Goal: Information Seeking & Learning: Find specific fact

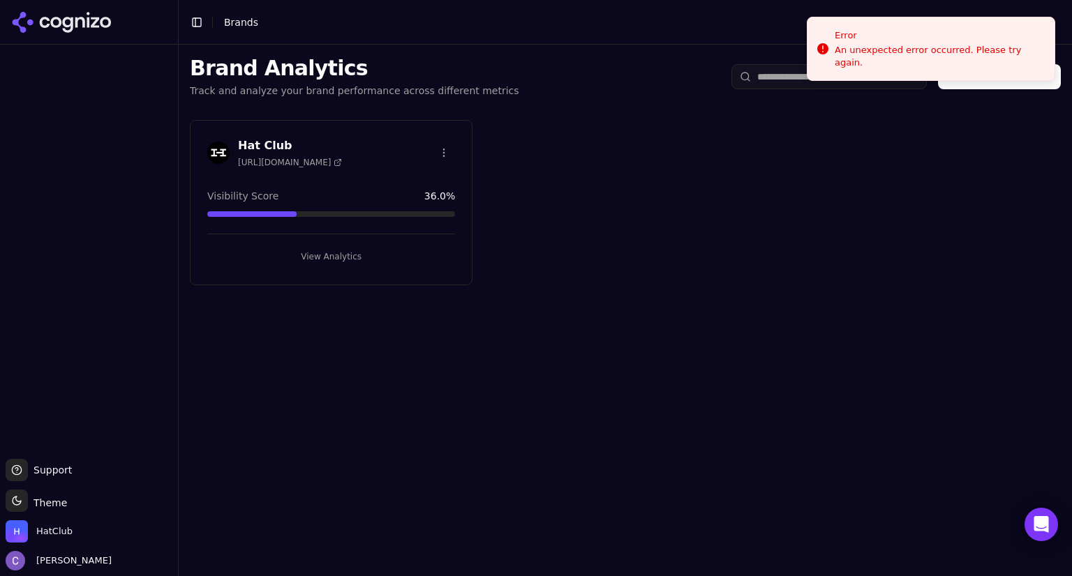
click at [407, 248] on button "View Analytics" at bounding box center [331, 257] width 248 height 22
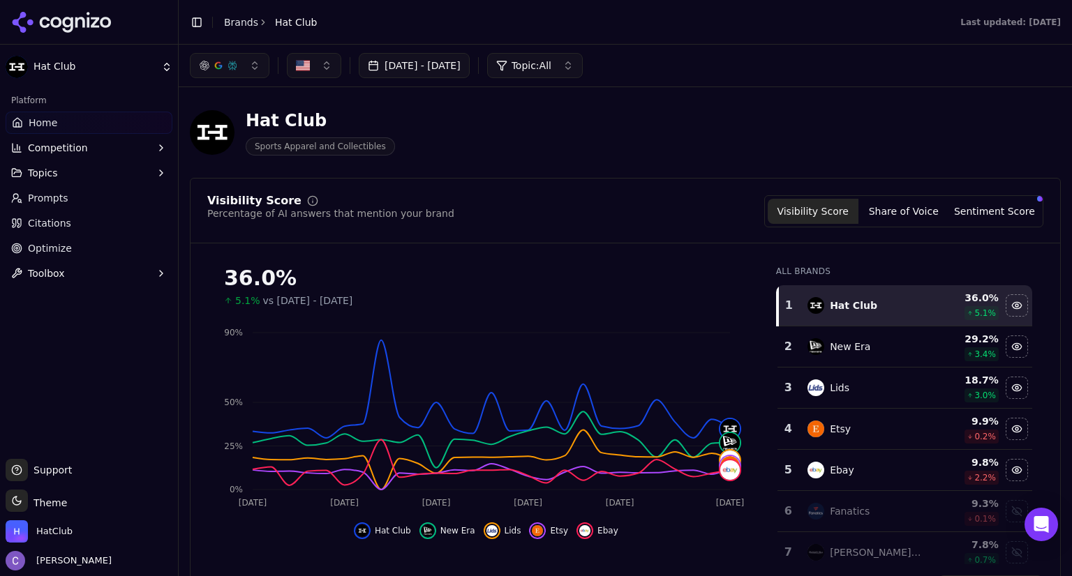
click at [253, 70] on button "button" at bounding box center [230, 65] width 80 height 25
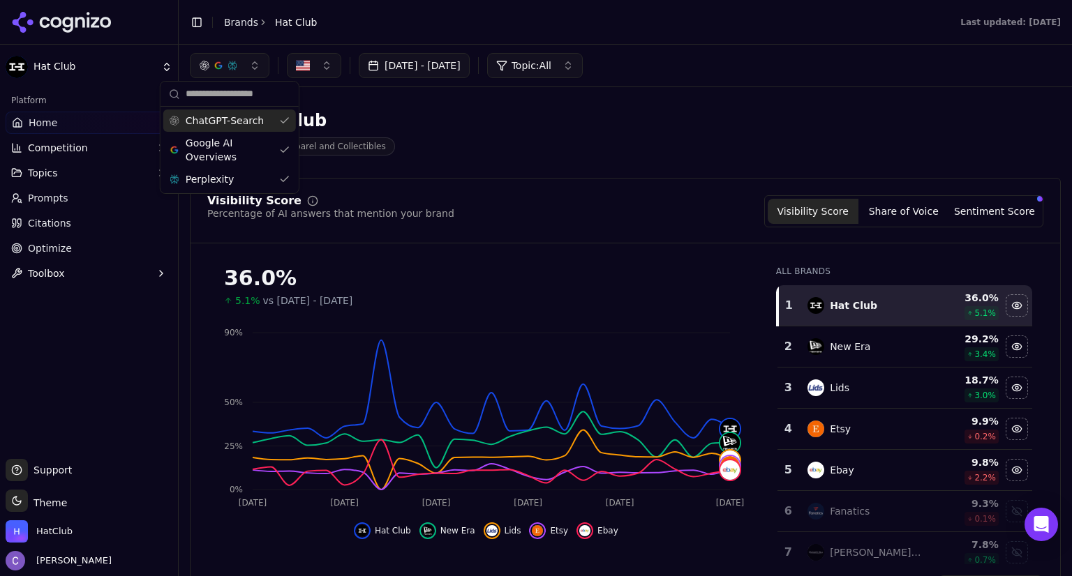
click at [253, 70] on button "button" at bounding box center [230, 65] width 80 height 25
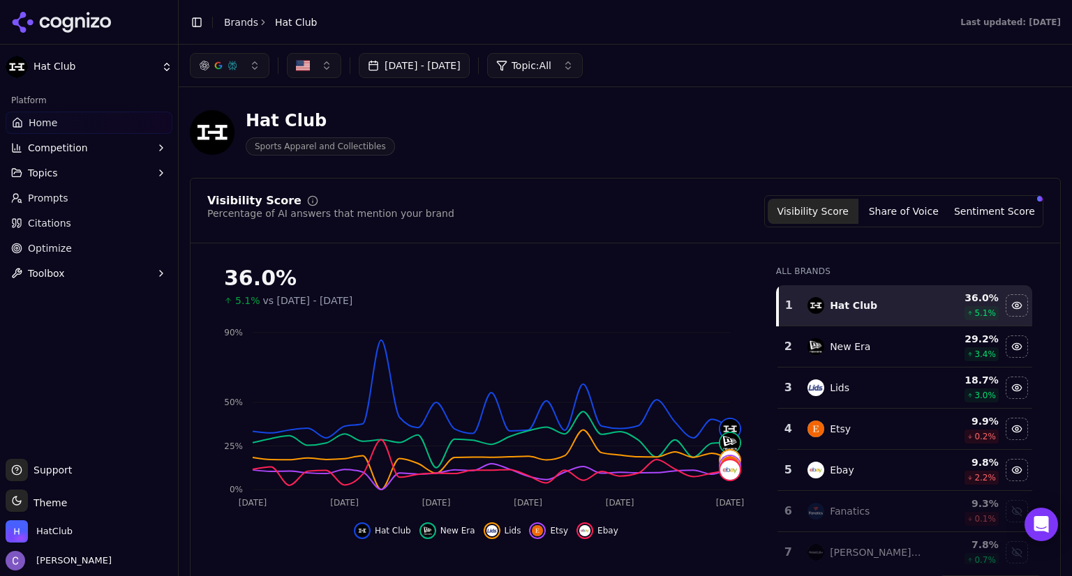
click at [255, 73] on button "button" at bounding box center [230, 65] width 80 height 25
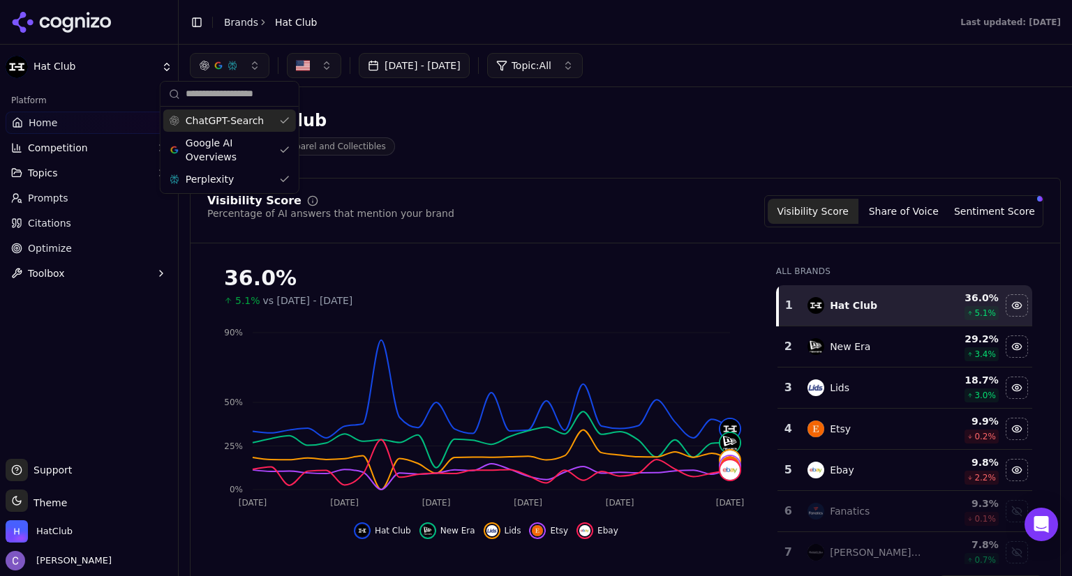
click at [281, 121] on div "ChatGPT-Search" at bounding box center [229, 121] width 133 height 22
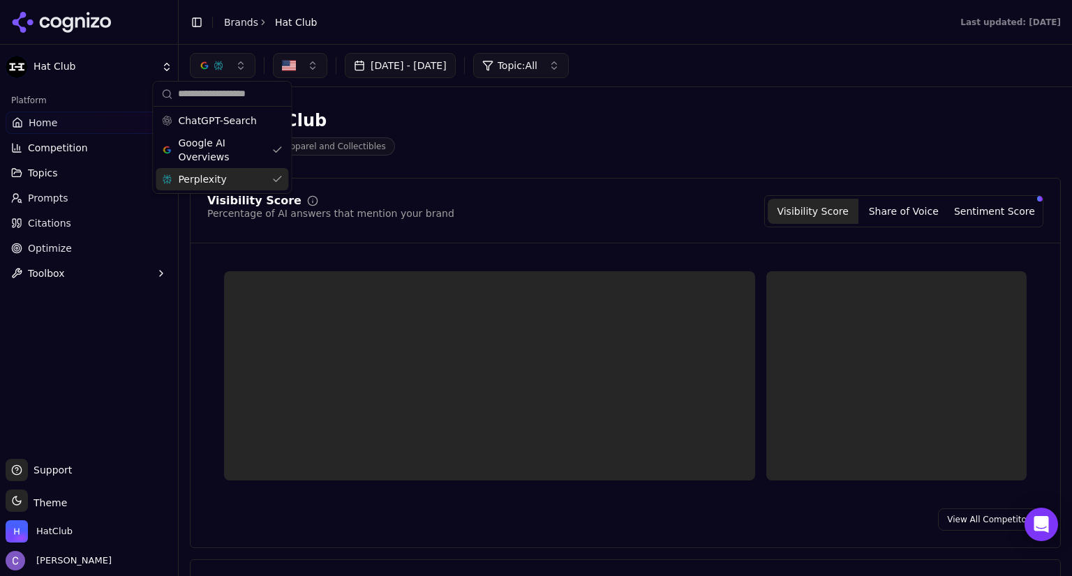
click at [277, 177] on div "Perplexity" at bounding box center [222, 179] width 133 height 22
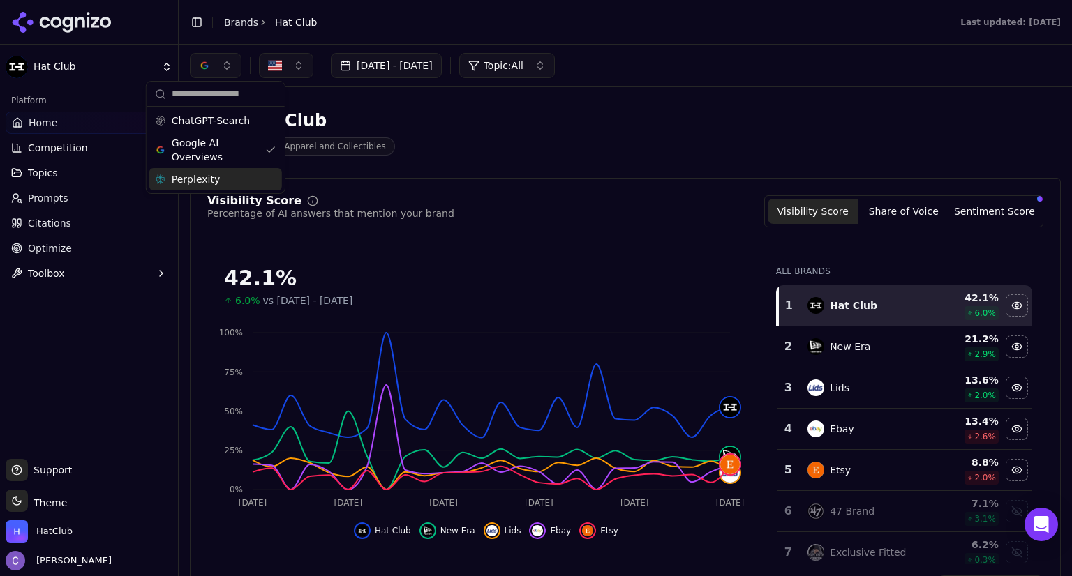
click at [274, 182] on div "Perplexity" at bounding box center [215, 179] width 133 height 22
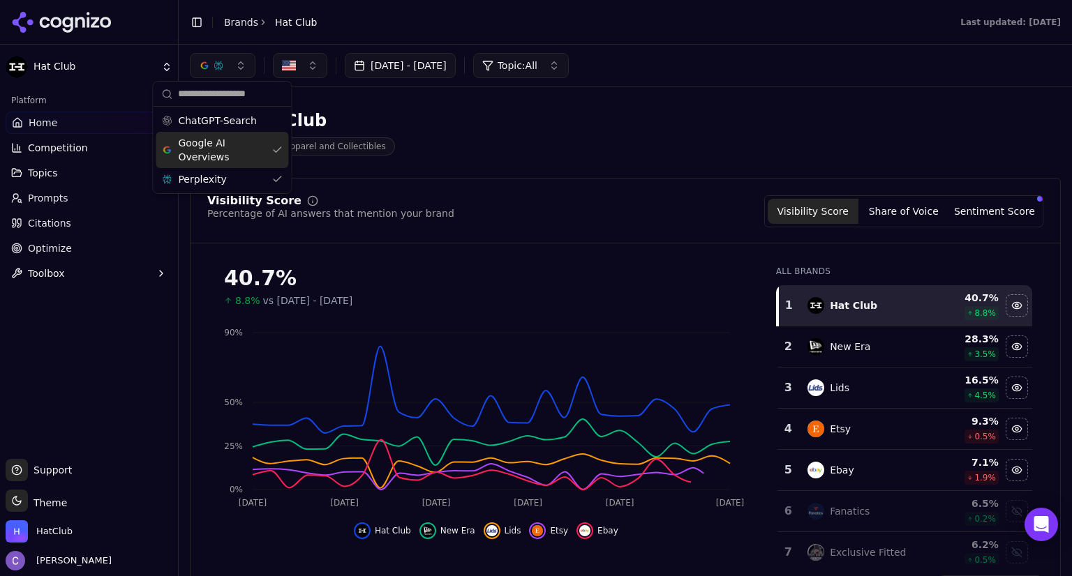
click at [278, 147] on div "Google AI Overviews" at bounding box center [222, 150] width 133 height 36
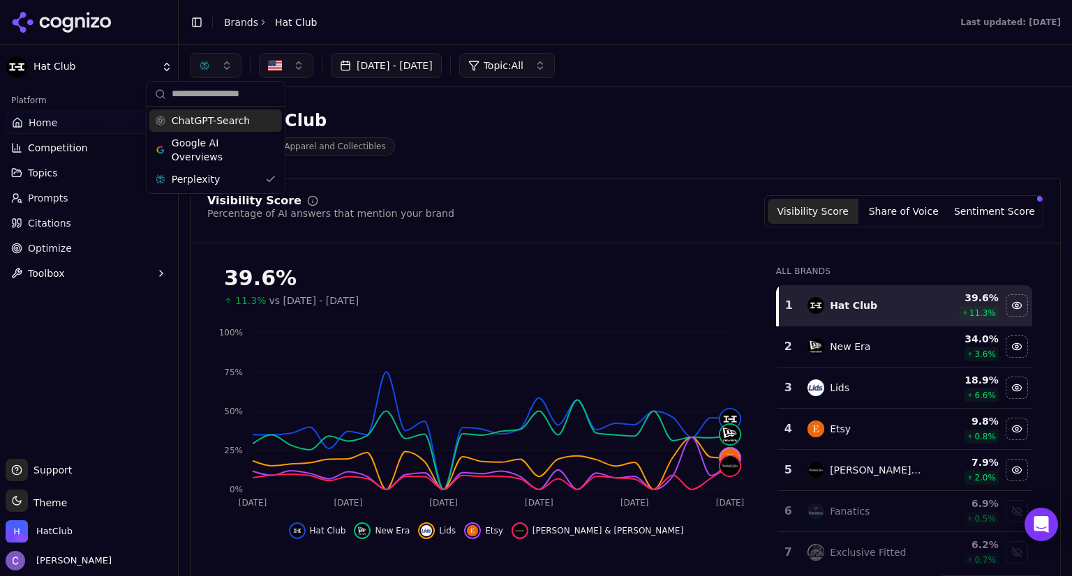
click at [276, 121] on div "ChatGPT-Search" at bounding box center [215, 121] width 133 height 22
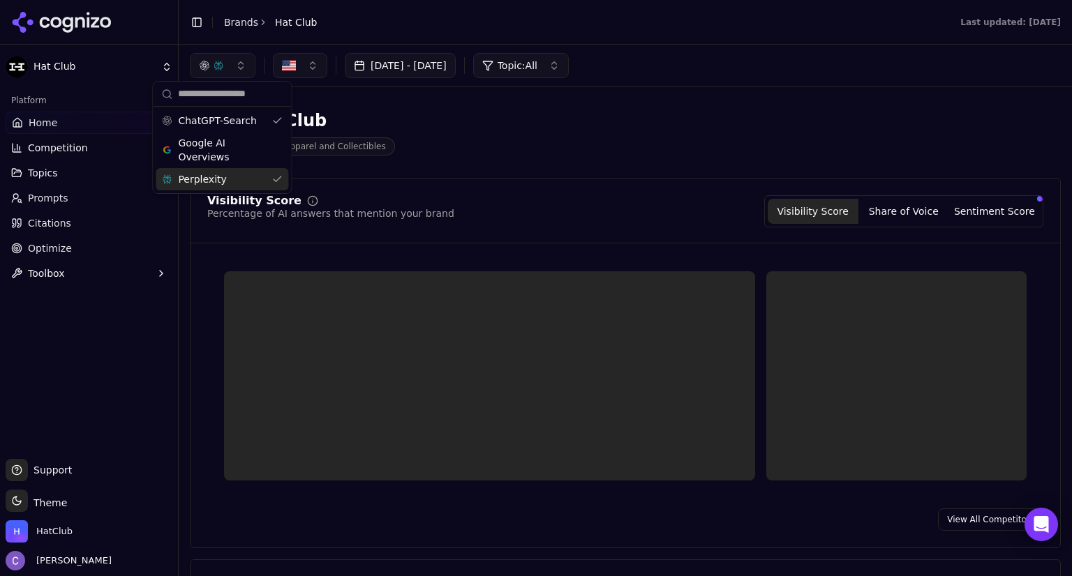
click at [275, 181] on div "Perplexity" at bounding box center [222, 179] width 133 height 22
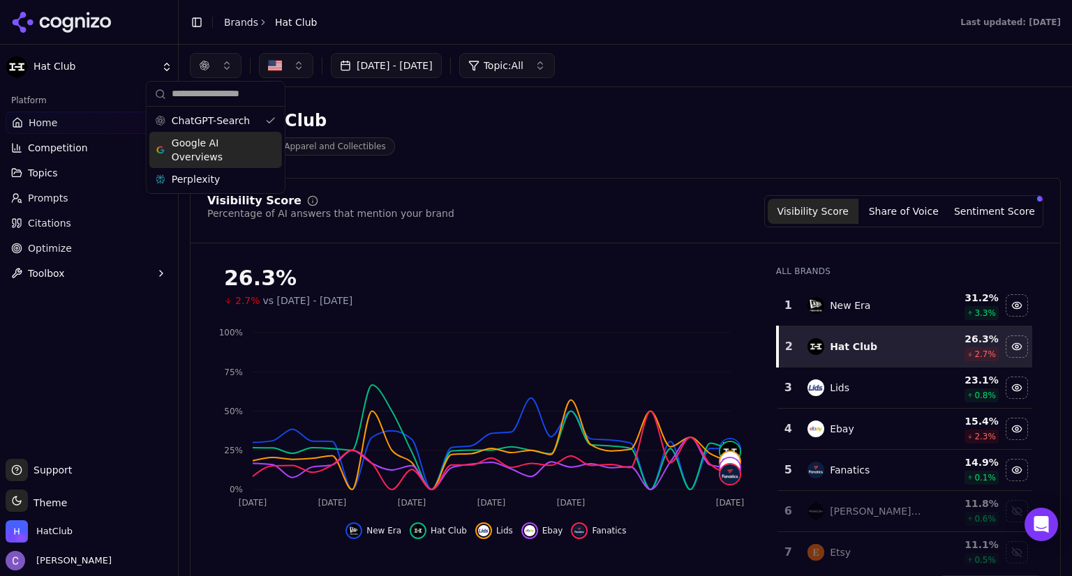
click at [278, 146] on div "Google AI Overviews" at bounding box center [215, 150] width 133 height 36
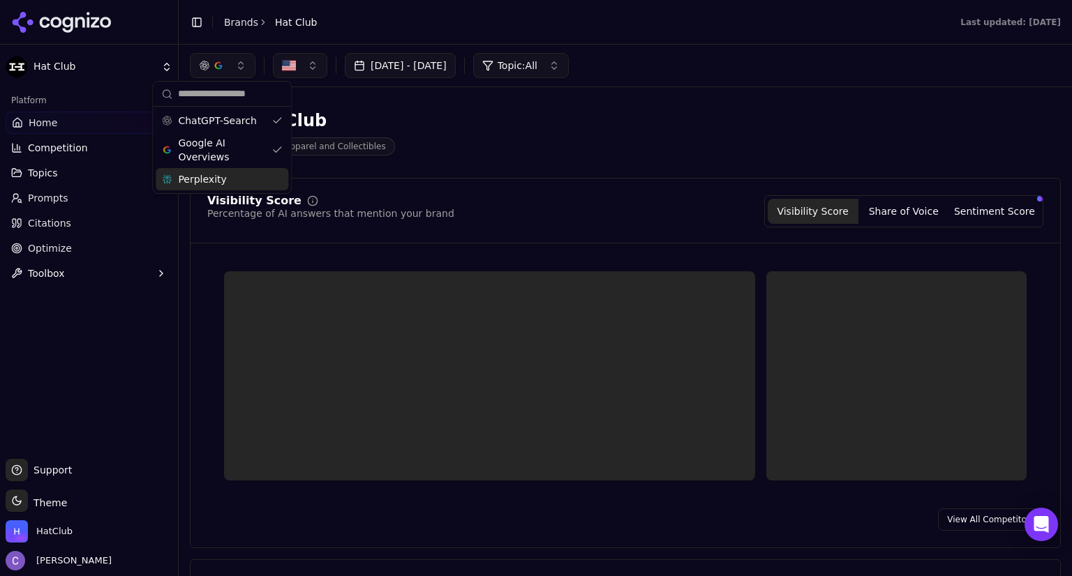
click at [279, 174] on div "Perplexity" at bounding box center [222, 179] width 133 height 22
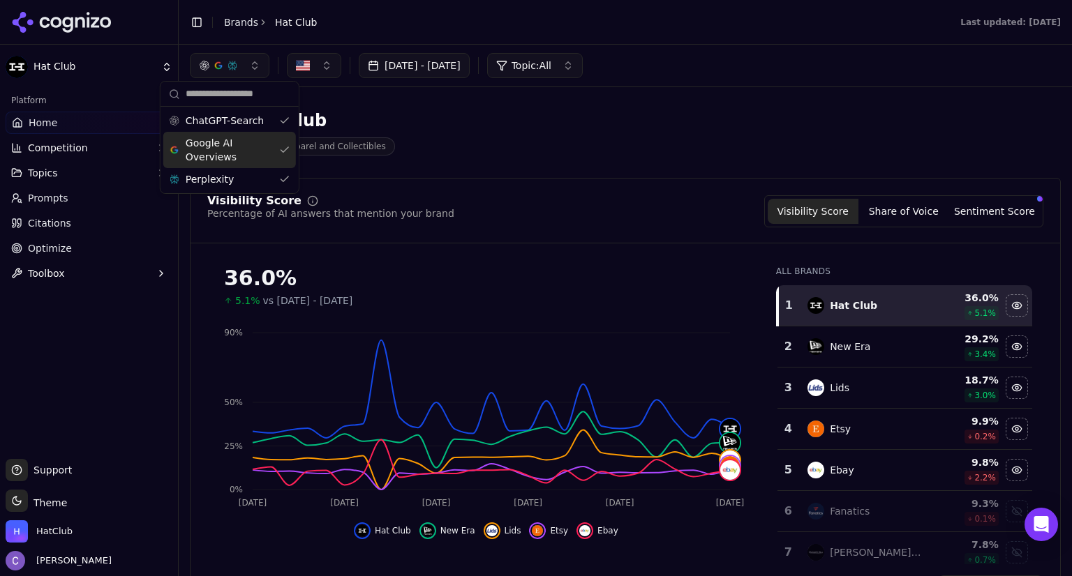
click at [73, 142] on span "Competition" at bounding box center [58, 148] width 60 height 14
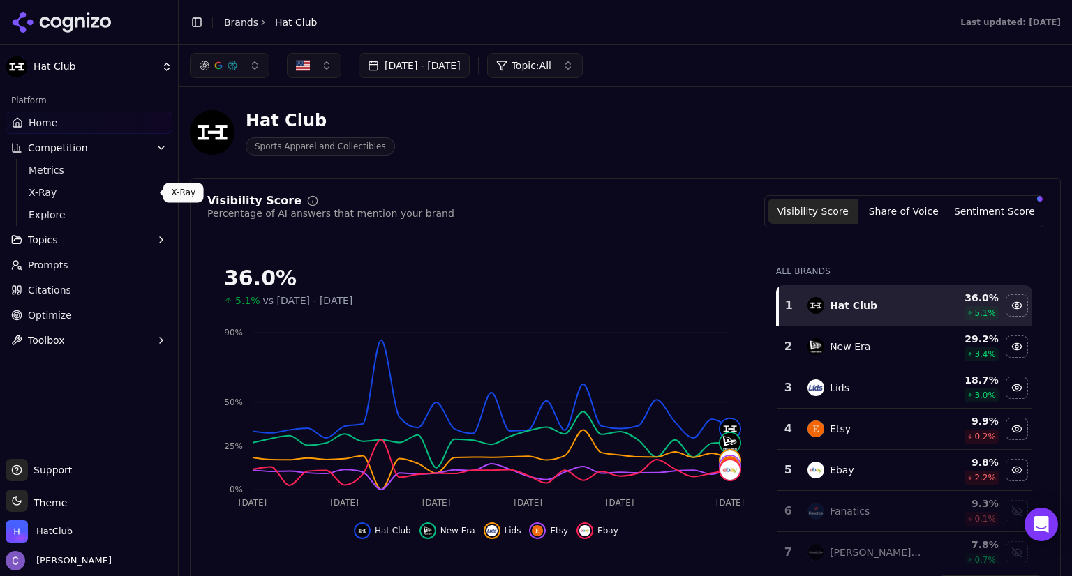
click at [50, 195] on span "X-Ray" at bounding box center [89, 193] width 121 height 14
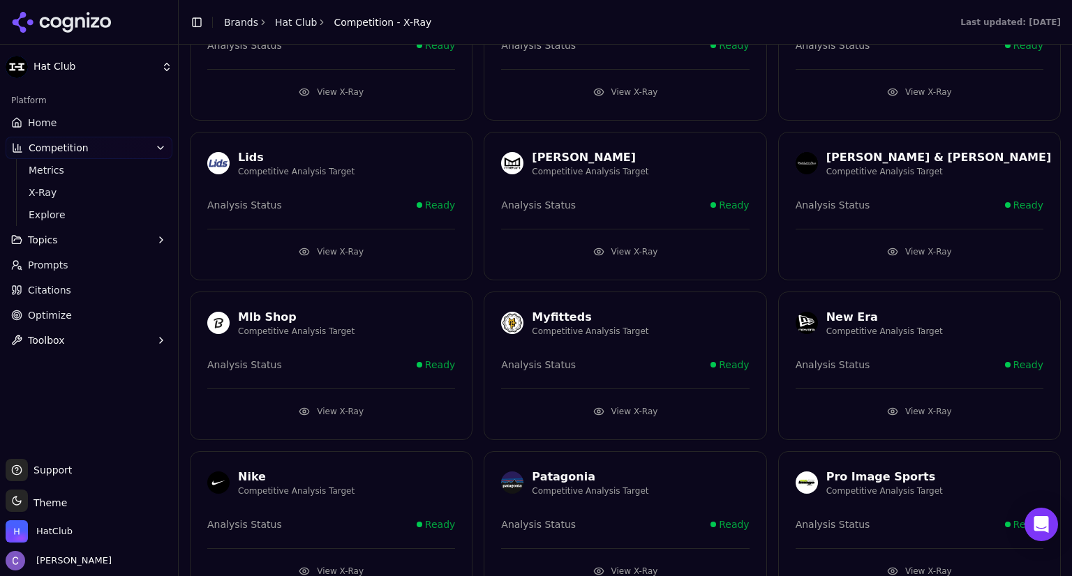
scroll to position [798, 0]
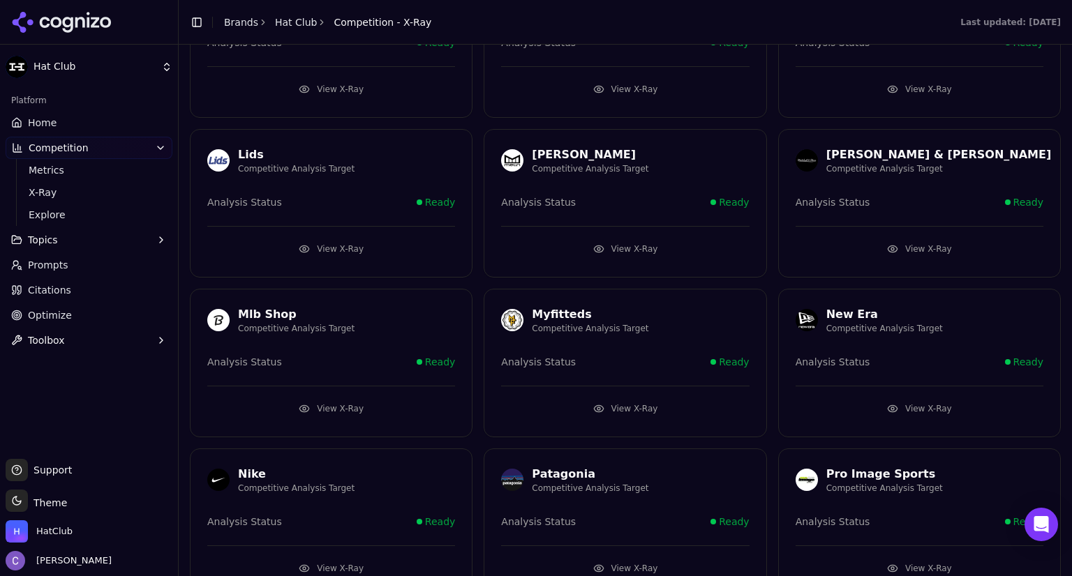
click at [634, 400] on button "View X-Ray" at bounding box center [625, 409] width 248 height 22
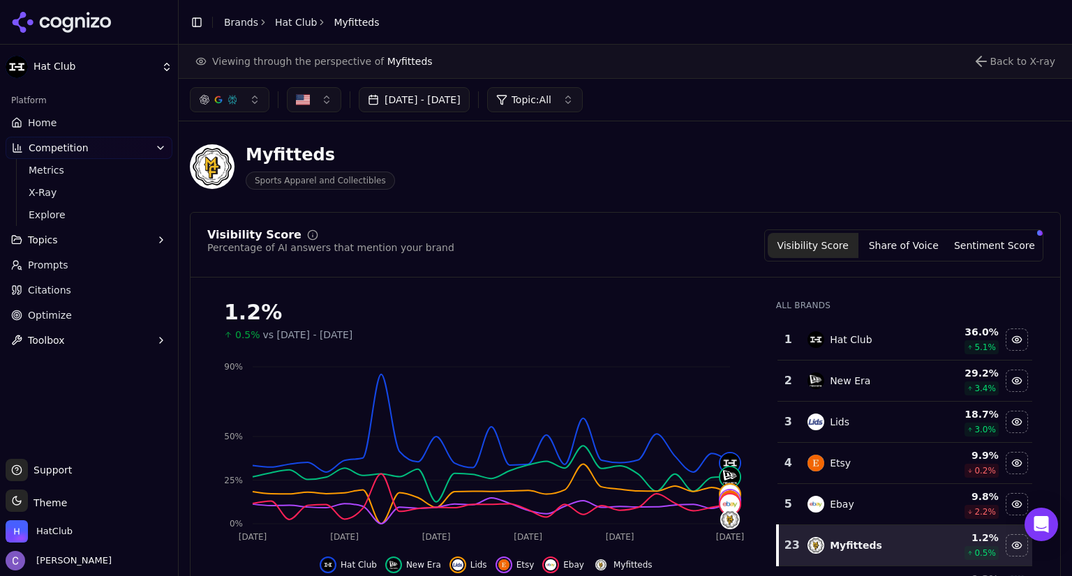
scroll to position [773, 0]
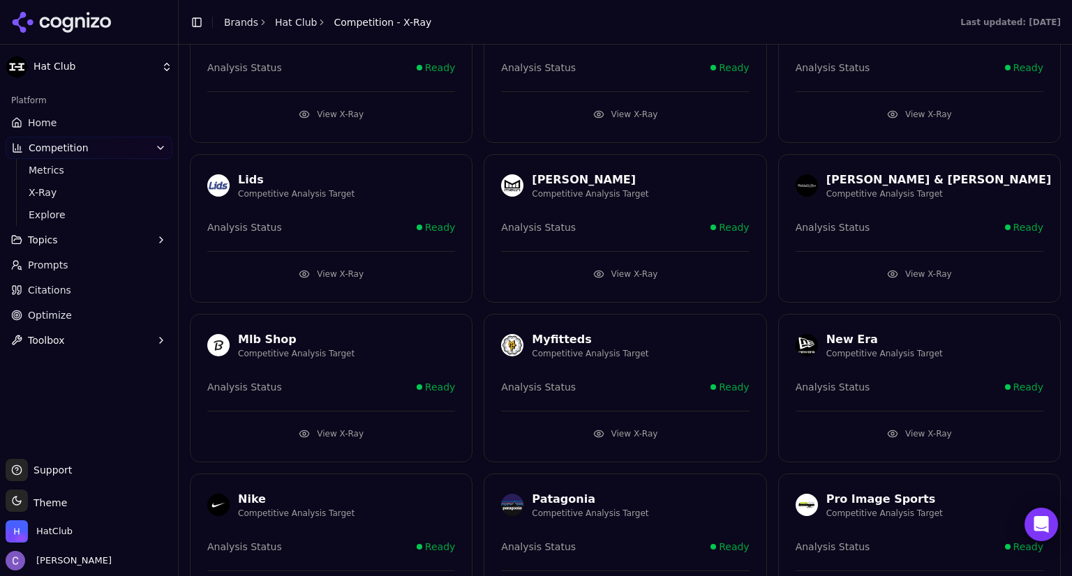
click at [895, 428] on button "View X-Ray" at bounding box center [920, 434] width 248 height 22
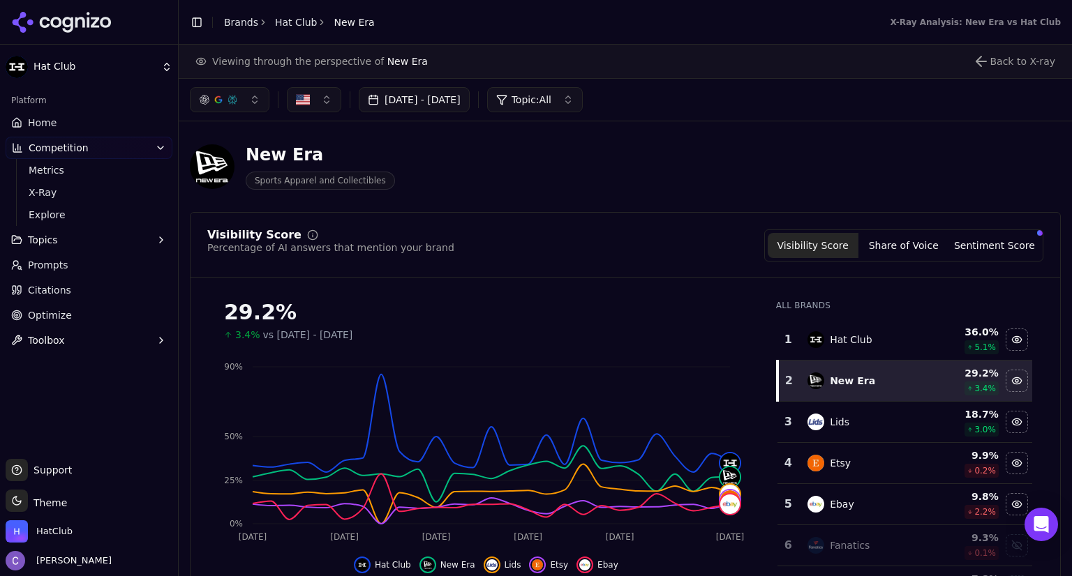
click at [551, 100] on span "Topic: All" at bounding box center [532, 100] width 40 height 14
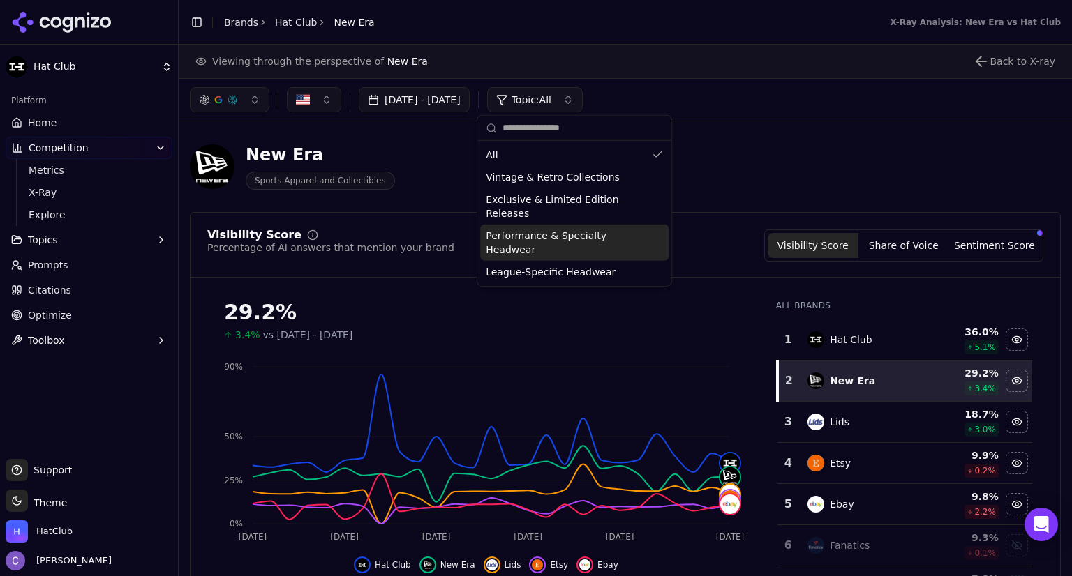
click at [562, 229] on span "Performance & Specialty Headwear" at bounding box center [566, 243] width 161 height 28
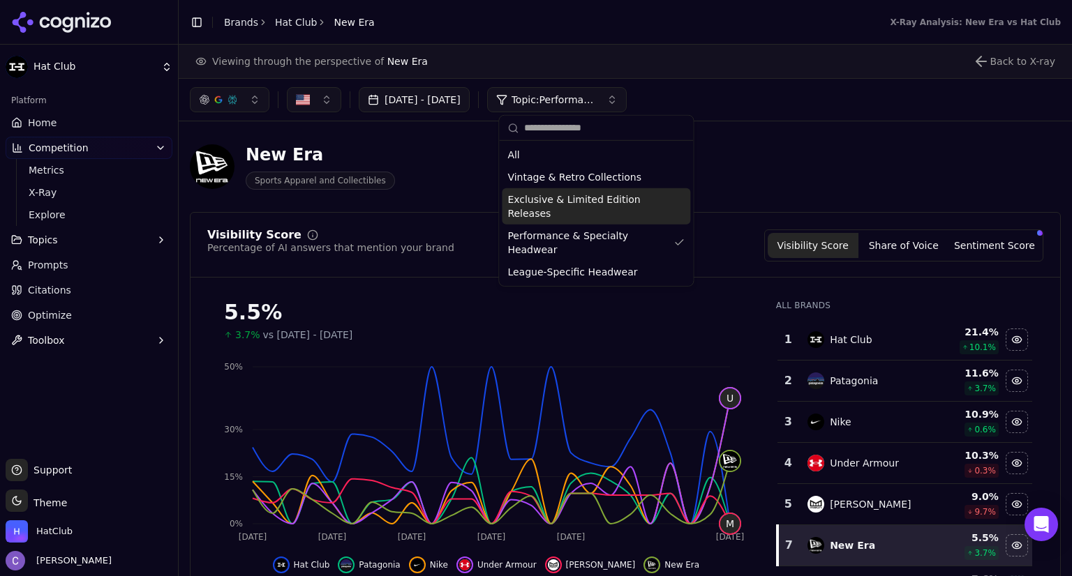
click at [585, 200] on span "Exclusive & Limited Edition Releases" at bounding box center [587, 207] width 161 height 28
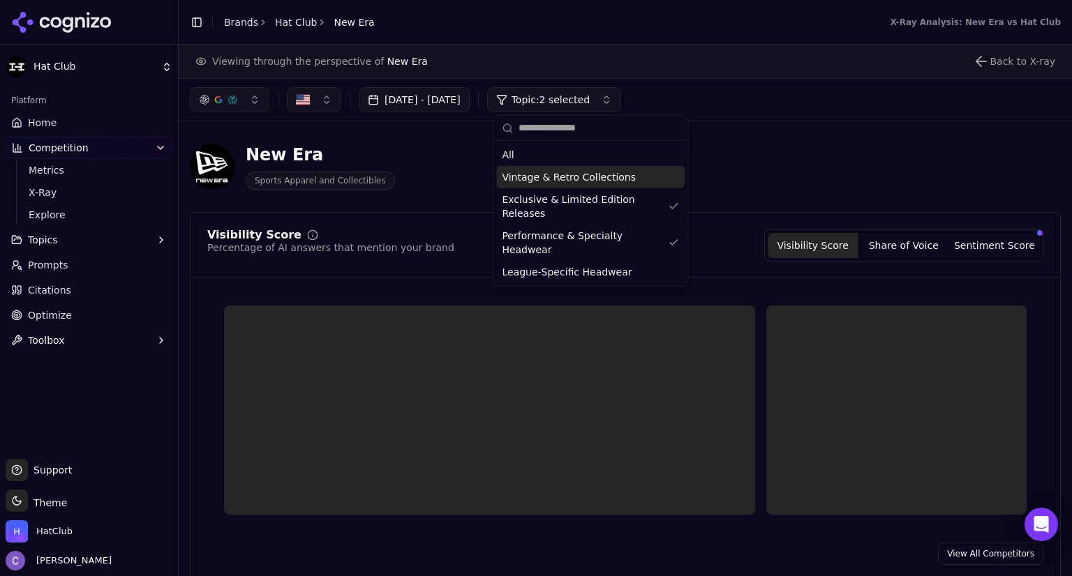
click at [585, 174] on span "Vintage & Retro Collections" at bounding box center [569, 177] width 134 height 14
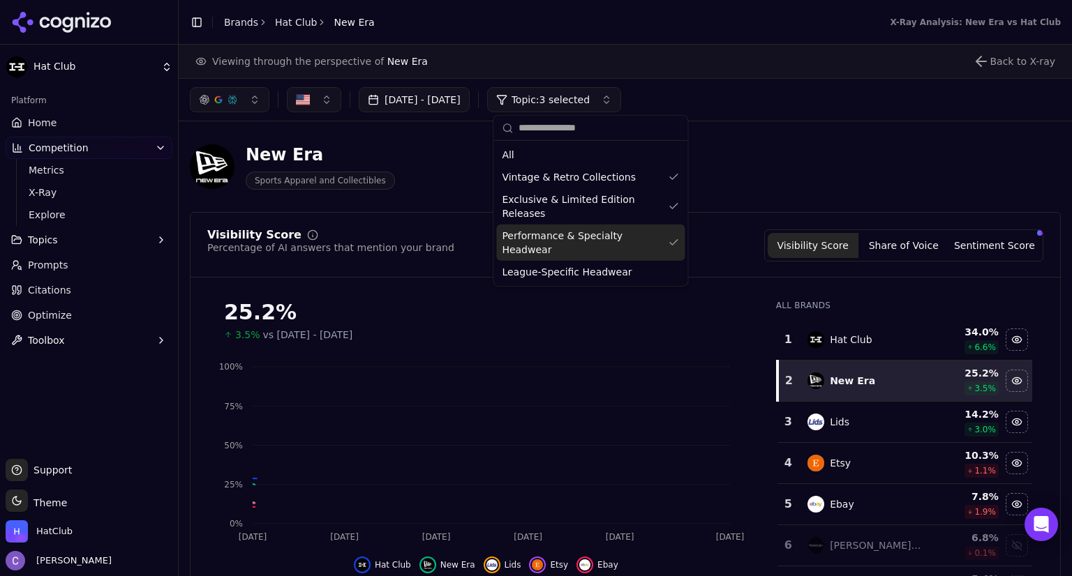
click at [673, 225] on div "Performance & Specialty Headwear" at bounding box center [590, 243] width 188 height 36
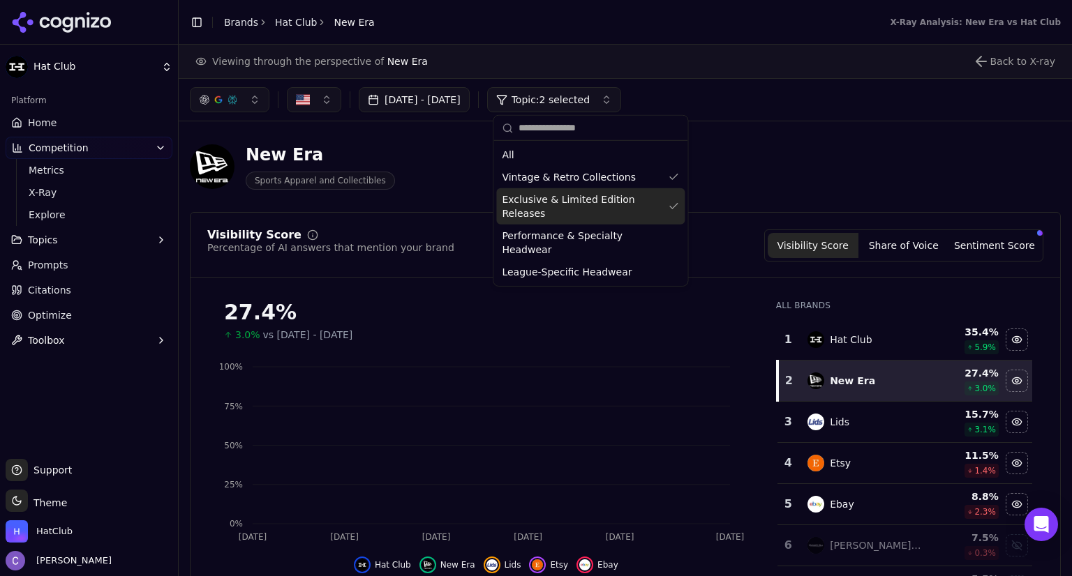
click at [672, 202] on div "Exclusive & Limited Edition Releases" at bounding box center [590, 206] width 188 height 36
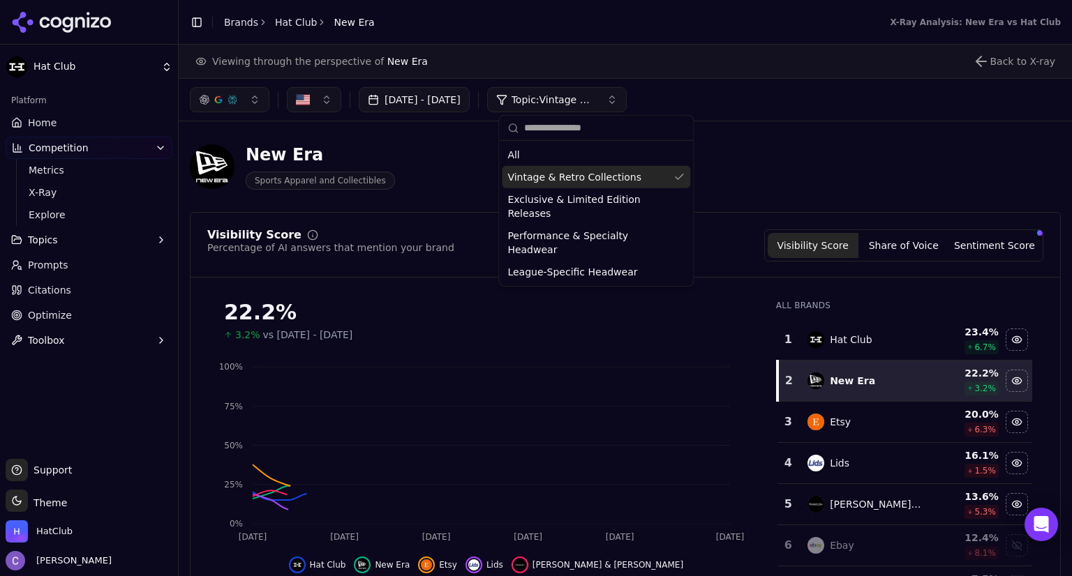
click at [683, 182] on div "Vintage & Retro Collections" at bounding box center [596, 177] width 188 height 22
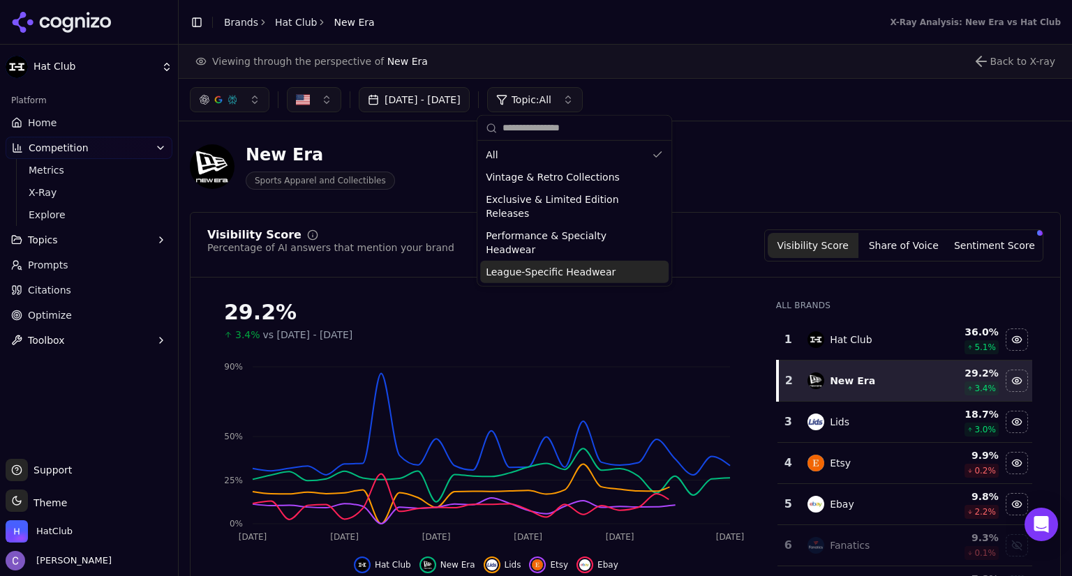
click at [659, 261] on div "League-Specific Headwear" at bounding box center [574, 272] width 188 height 22
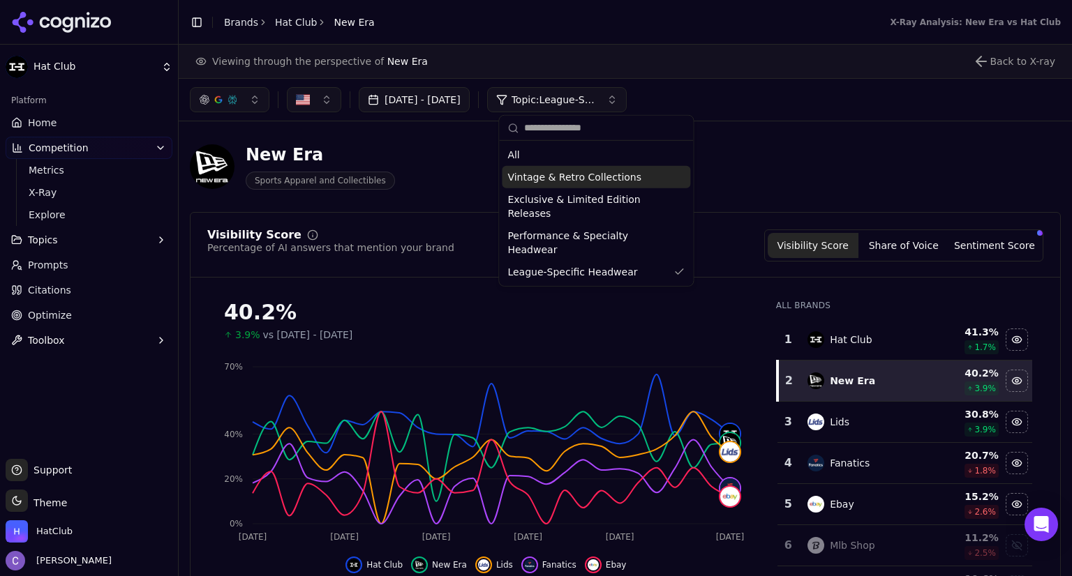
click at [708, 241] on div "Visibility Score Percentage of AI answers that mention your brand Visibility Sc…" at bounding box center [625, 246] width 836 height 32
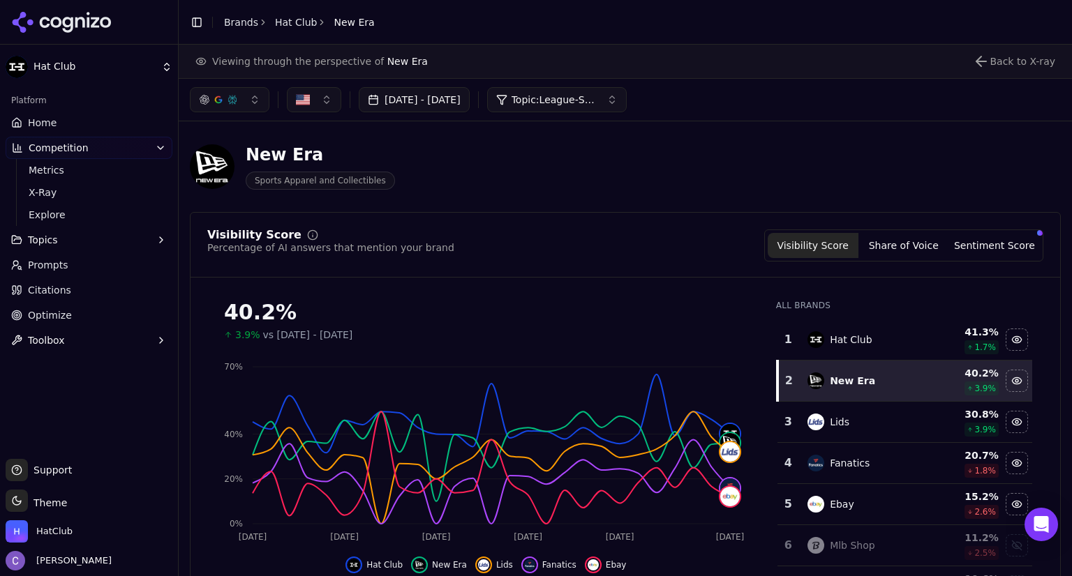
scroll to position [748, 0]
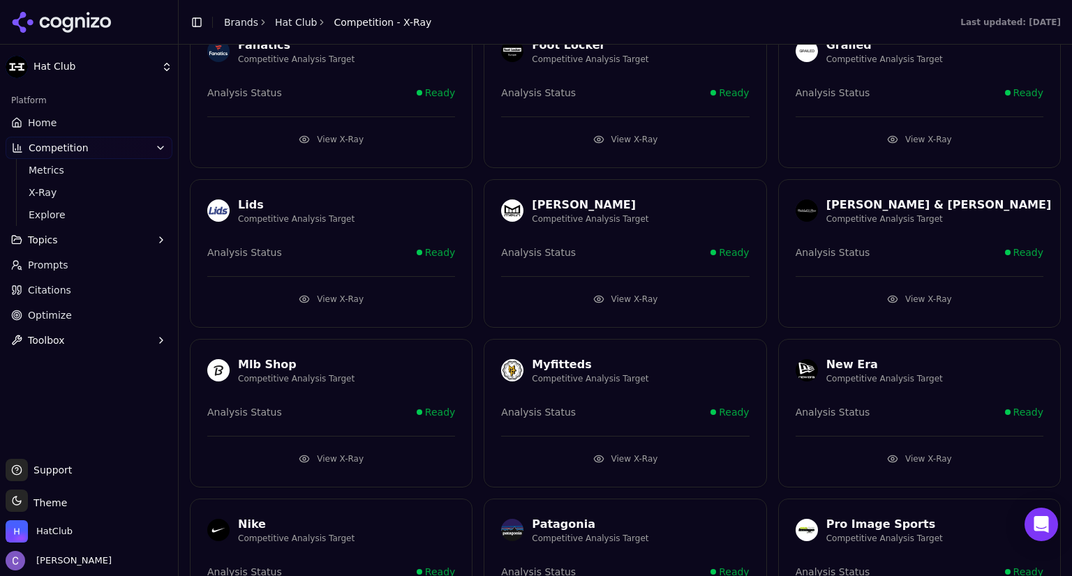
click at [595, 292] on button "View X-Ray" at bounding box center [625, 299] width 248 height 22
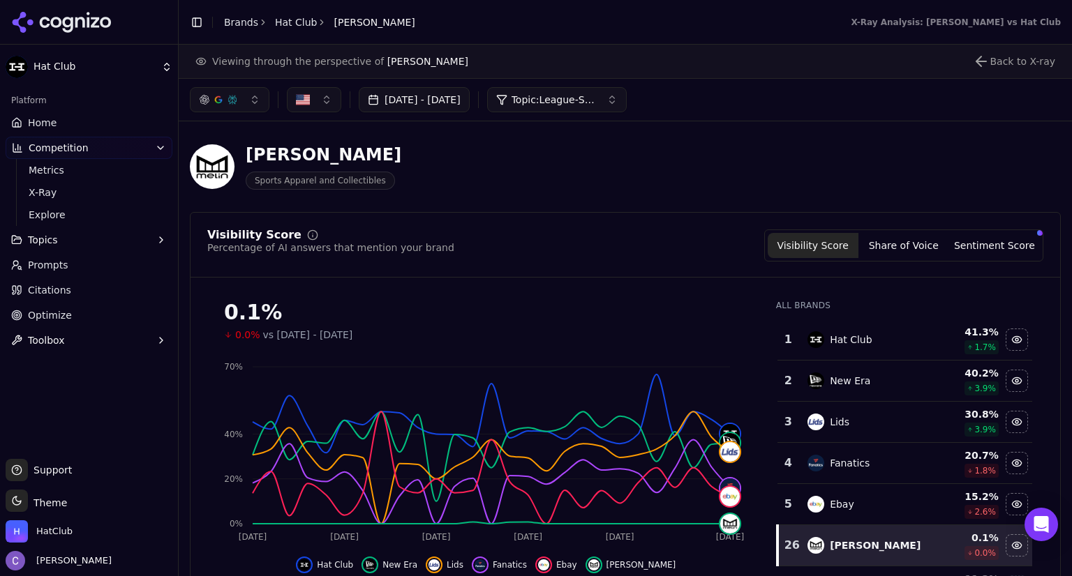
click at [595, 96] on span "Topic: League-Specific Headwear" at bounding box center [554, 100] width 84 height 14
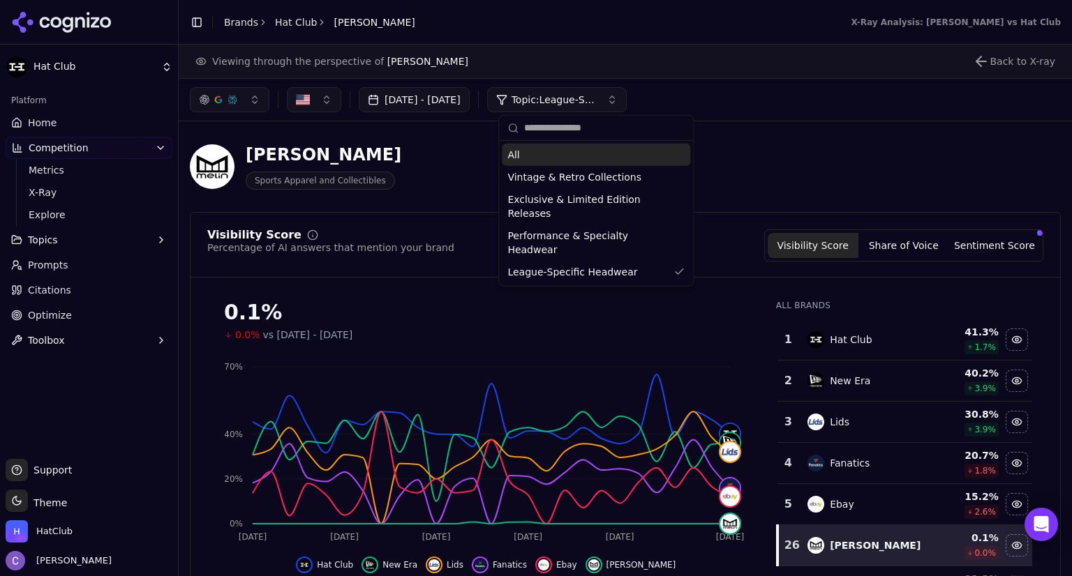
click at [596, 151] on div "All" at bounding box center [596, 155] width 188 height 22
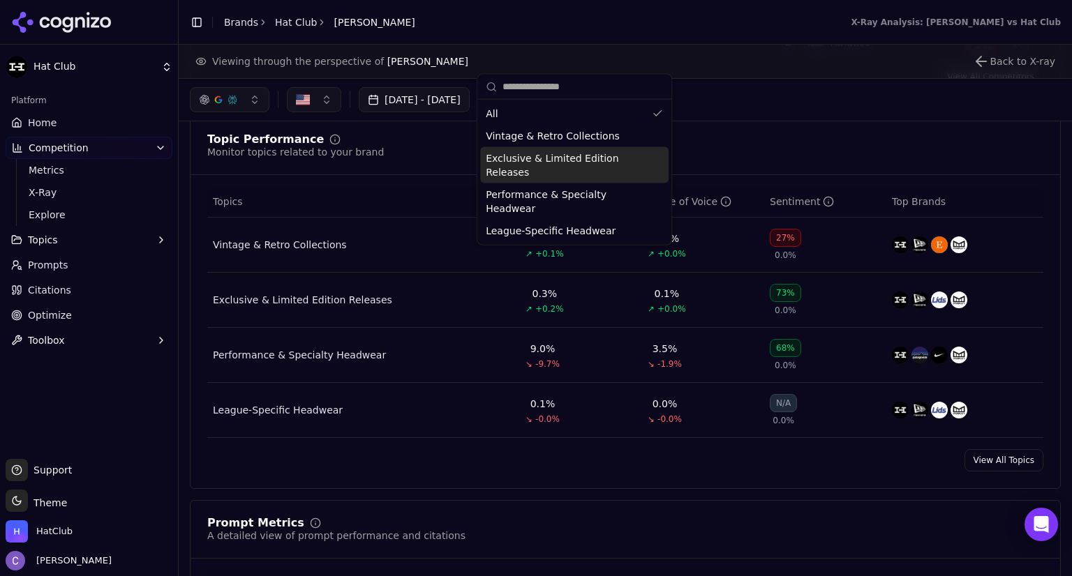
scroll to position [533, 0]
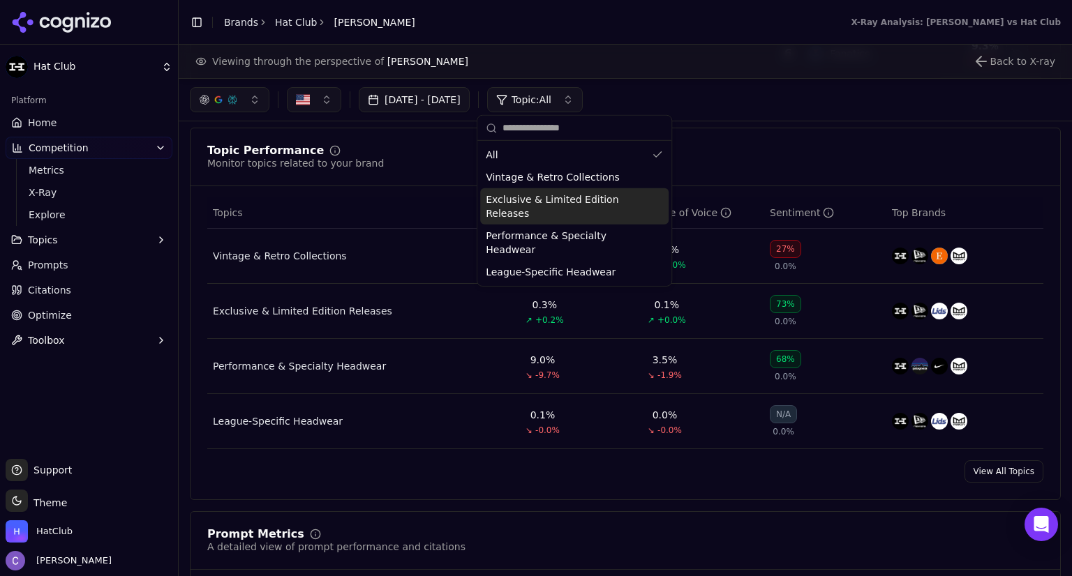
click at [81, 244] on button "Topics" at bounding box center [89, 240] width 167 height 22
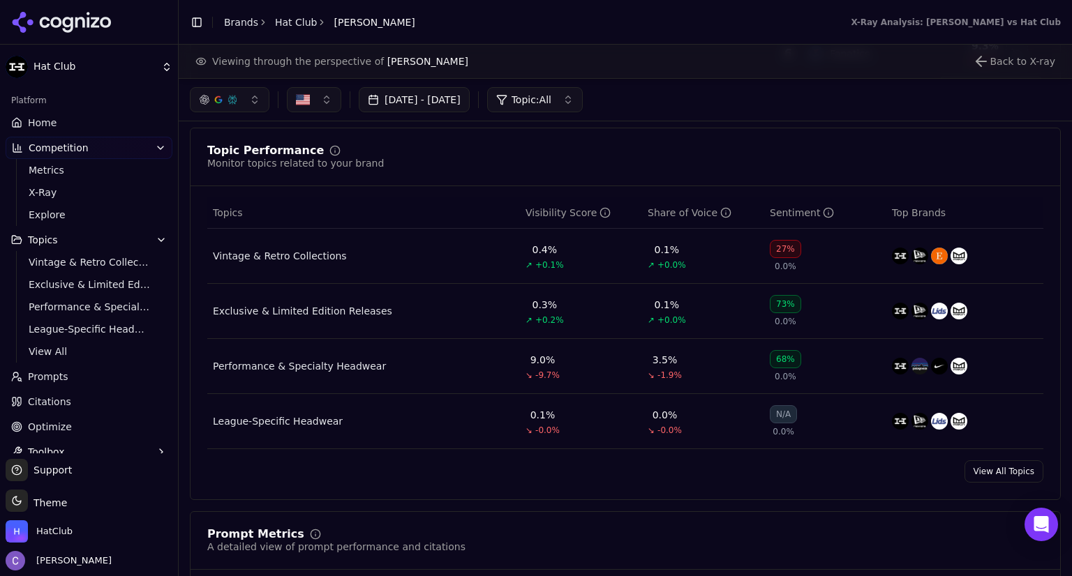
click at [74, 380] on link "Prompts" at bounding box center [89, 377] width 167 height 22
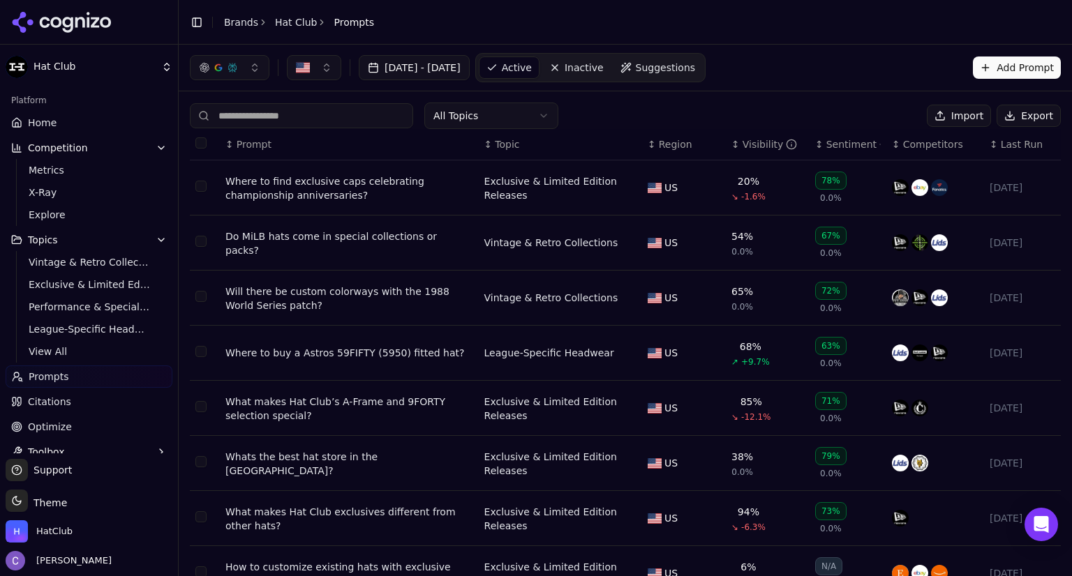
click at [360, 115] on input at bounding box center [301, 115] width 223 height 25
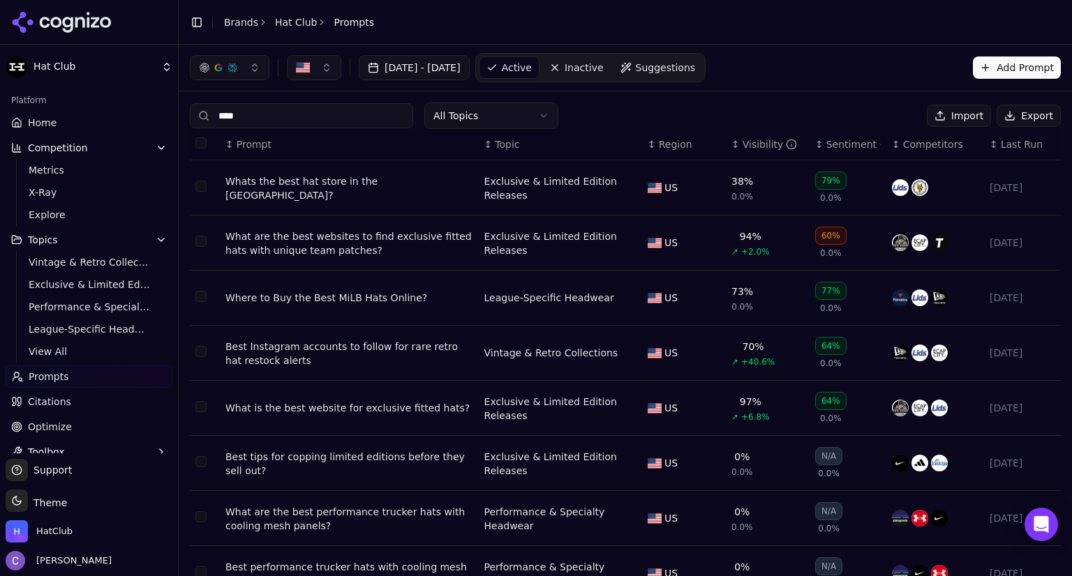
type input "****"
click at [296, 185] on div "Whats the best hat store in the [GEOGRAPHIC_DATA]?" at bounding box center [349, 188] width 248 height 28
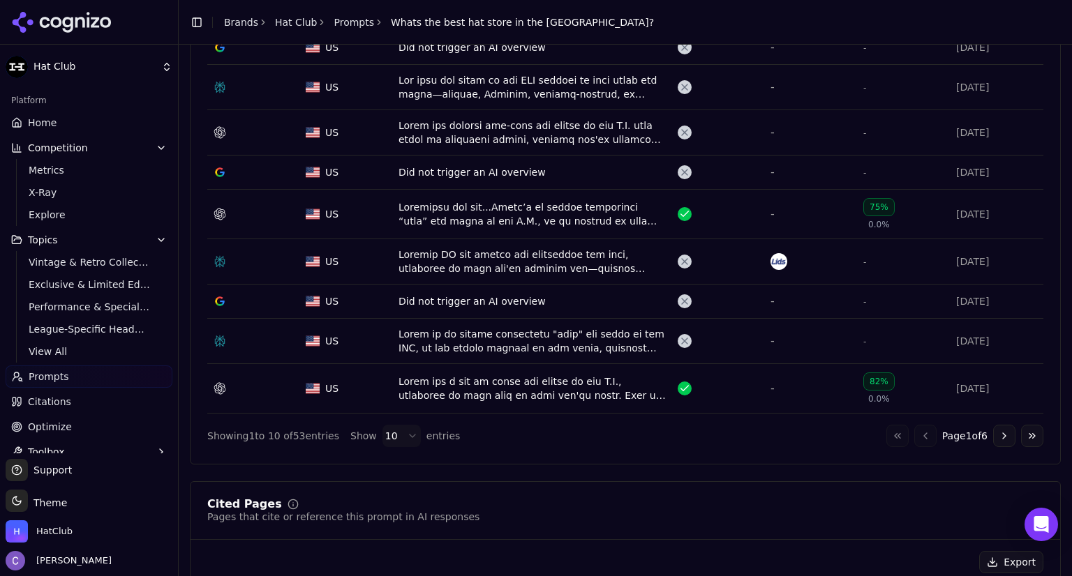
scroll to position [611, 0]
click at [534, 218] on div "Data table" at bounding box center [532, 214] width 268 height 28
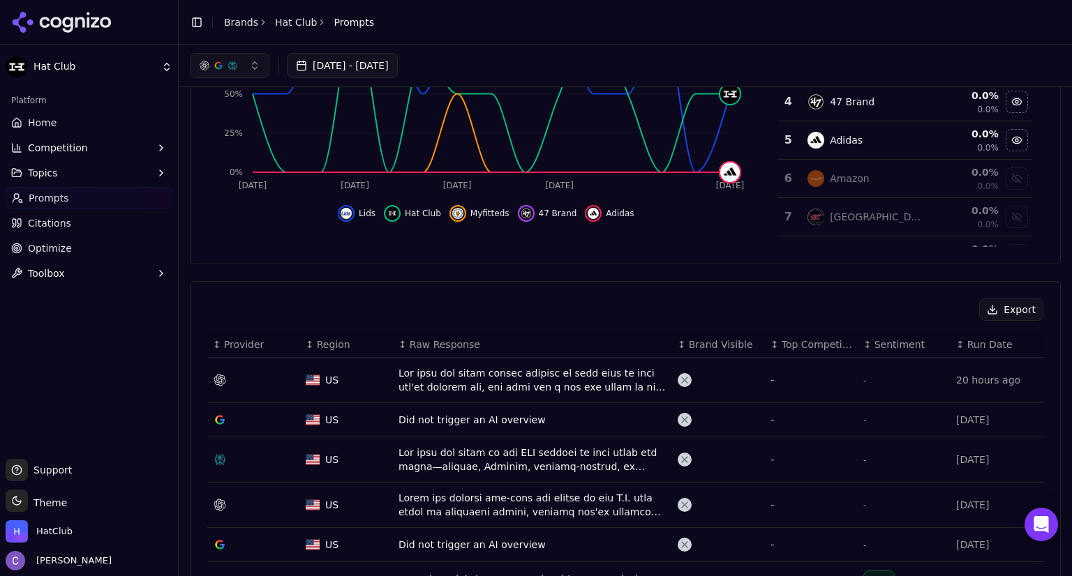
scroll to position [234, 0]
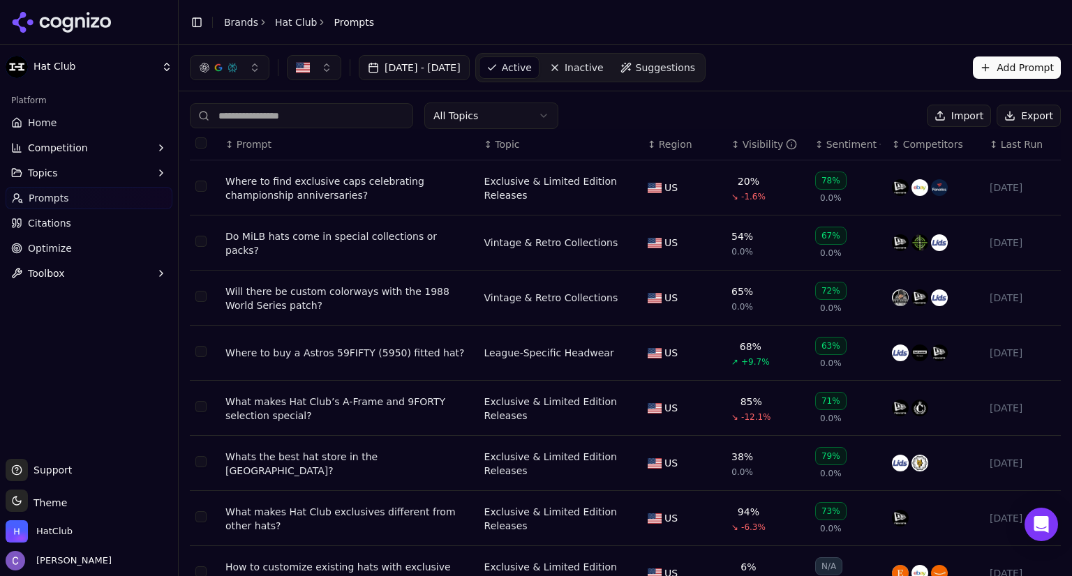
click at [264, 114] on input at bounding box center [301, 115] width 223 height 25
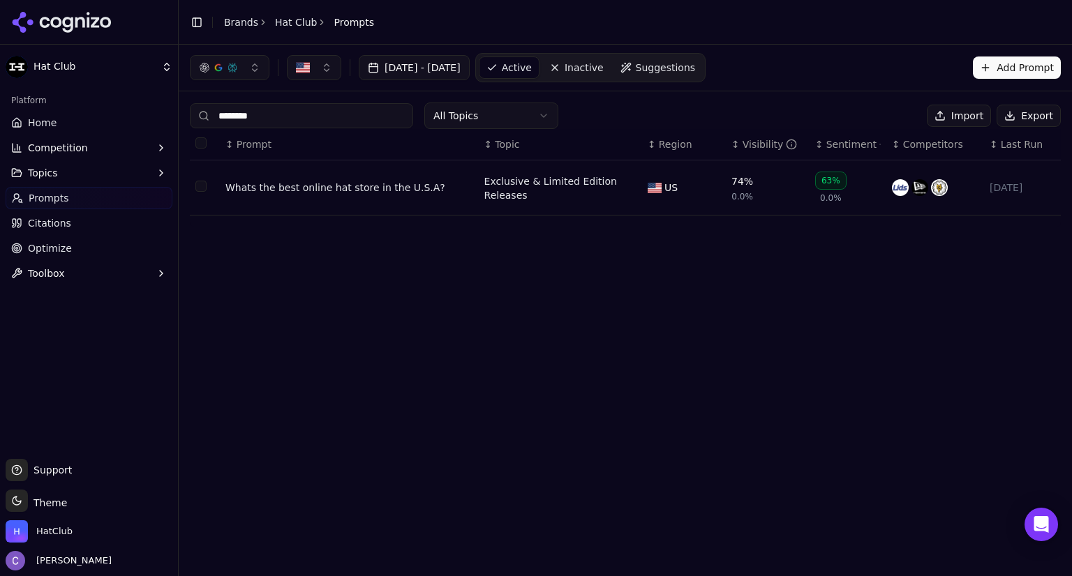
type input "********"
click at [304, 191] on div "Whats the best online hat store in the U.S.A?" at bounding box center [349, 188] width 248 height 14
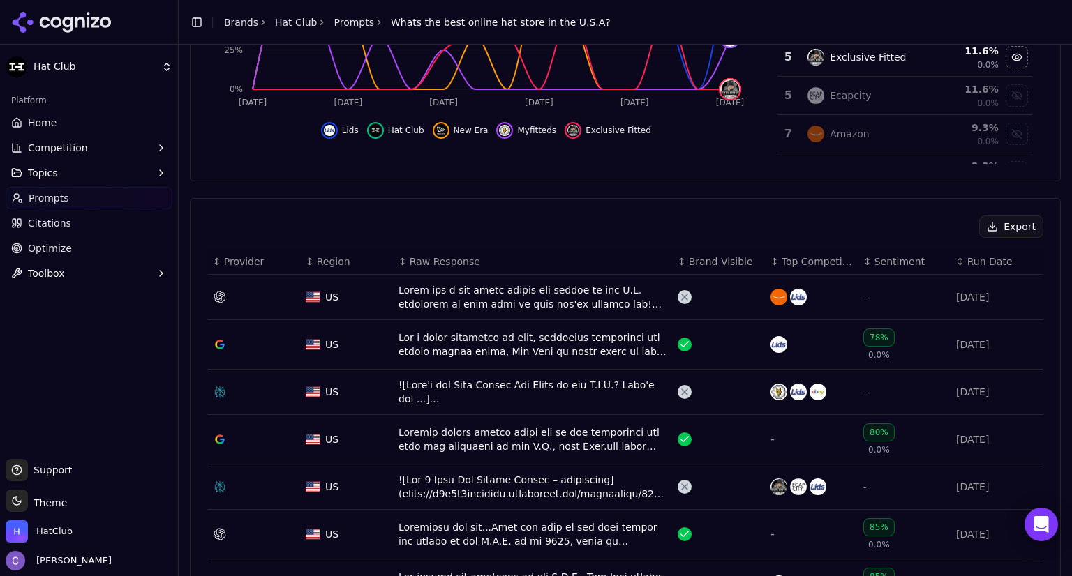
scroll to position [332, 0]
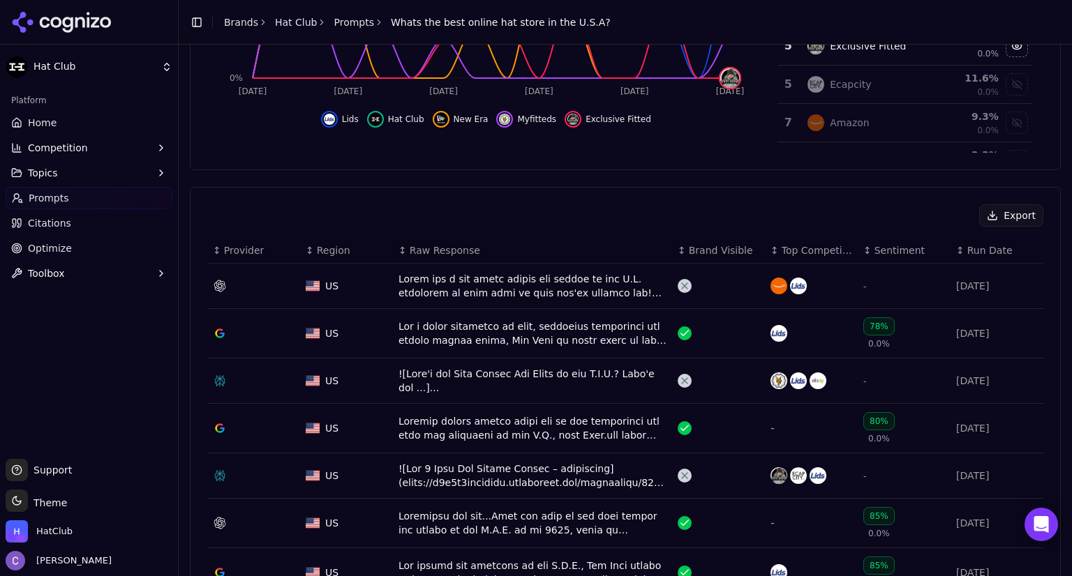
click at [578, 345] on div "Data table" at bounding box center [532, 334] width 268 height 28
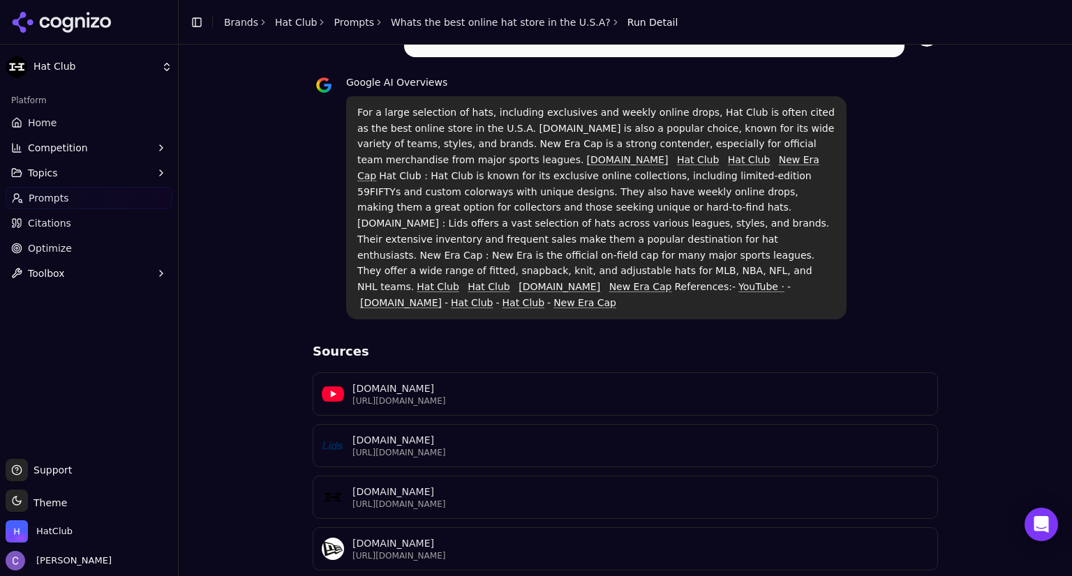
scroll to position [95, 0]
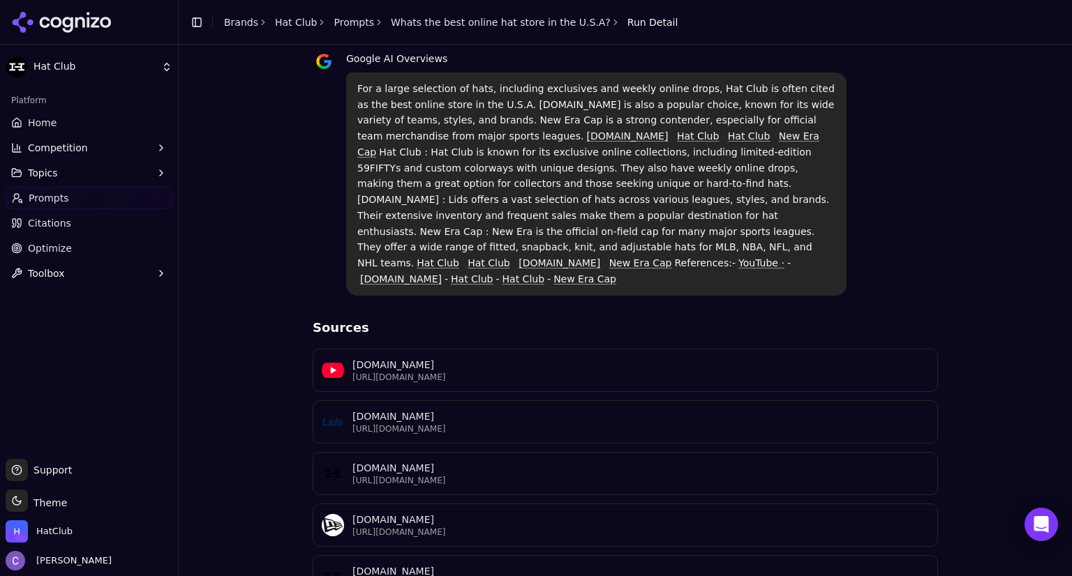
click at [512, 576] on p "[URL][DOMAIN_NAME]" at bounding box center [640, 584] width 576 height 11
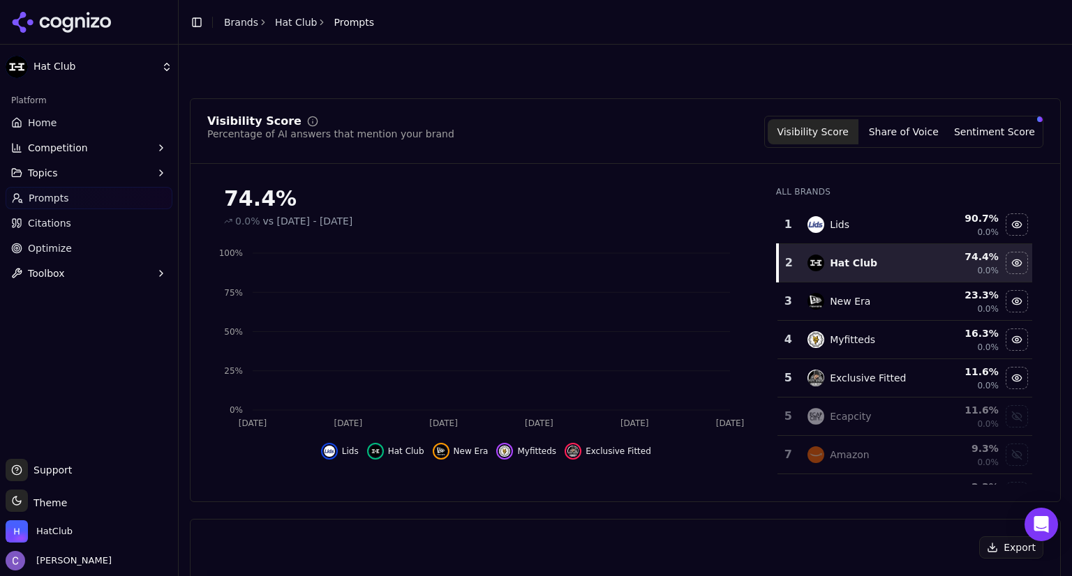
scroll to position [374, 0]
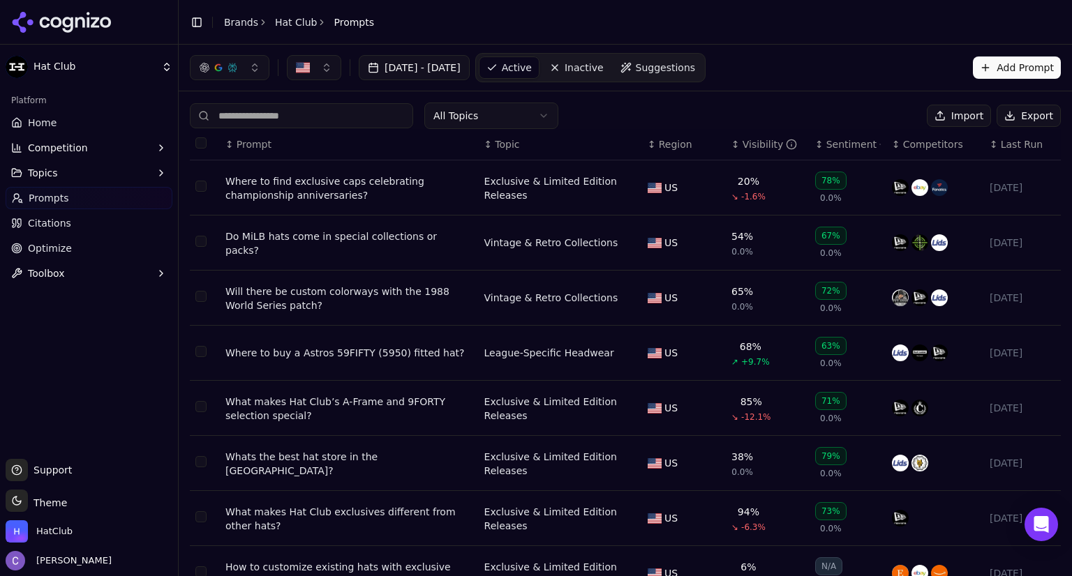
click at [306, 120] on input at bounding box center [301, 115] width 223 height 25
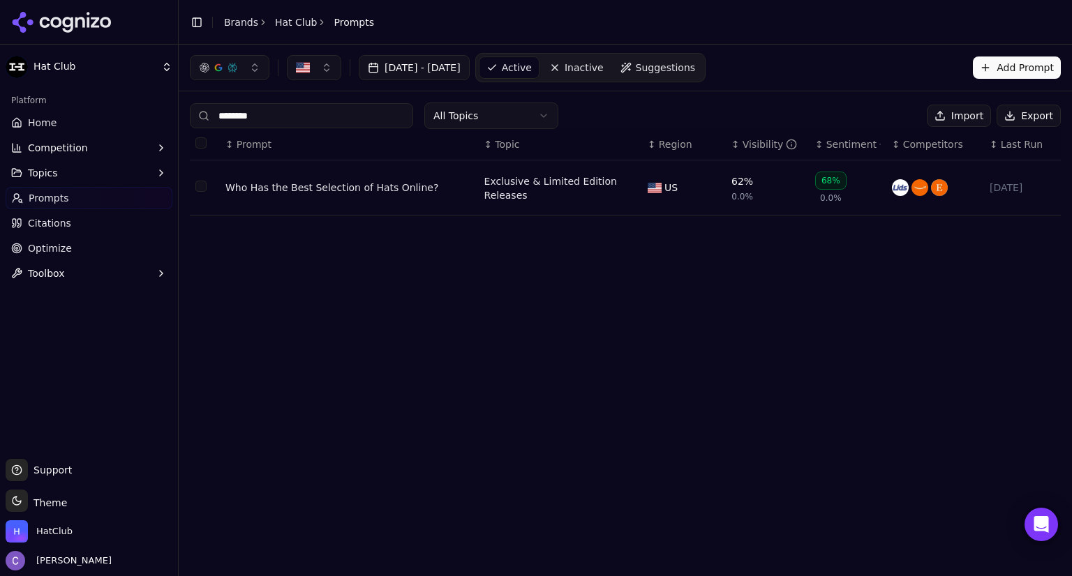
type input "********"
click at [358, 193] on div "Who Has the Best Selection of Hats Online?" at bounding box center [349, 188] width 248 height 14
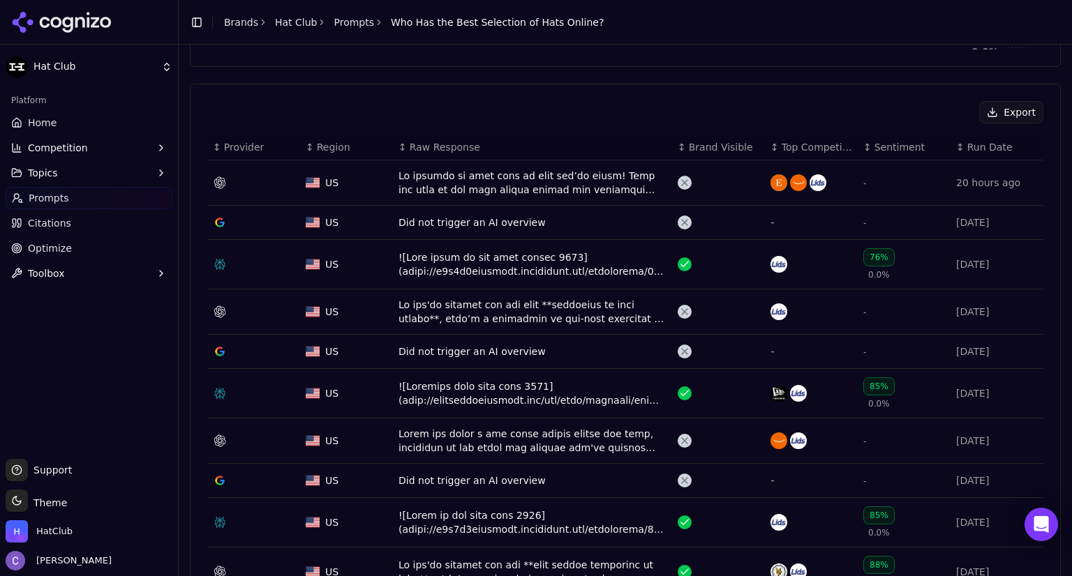
scroll to position [435, 0]
click at [494, 253] on div "Data table" at bounding box center [532, 265] width 268 height 28
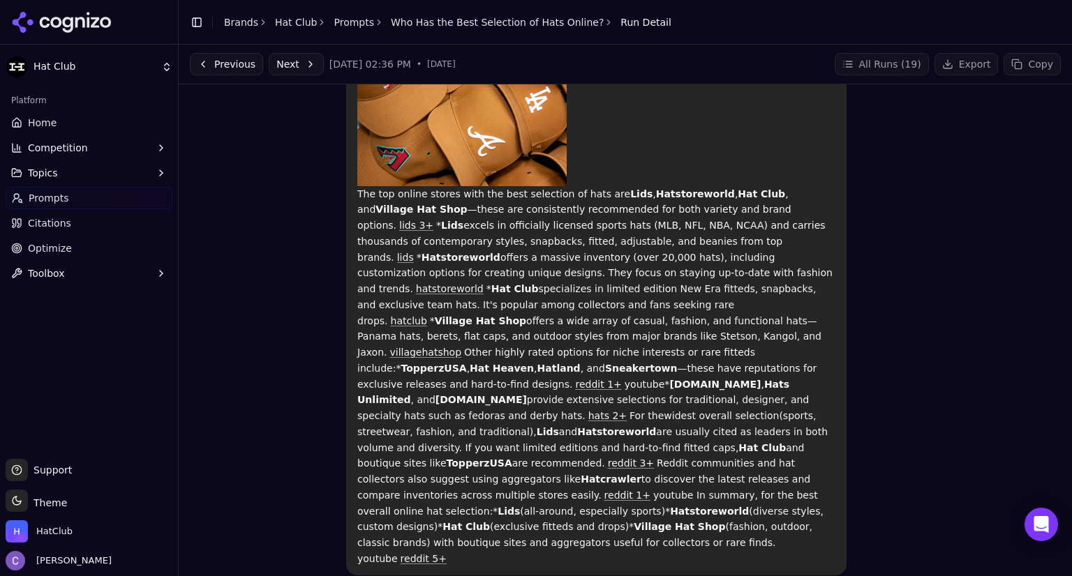
scroll to position [976, 0]
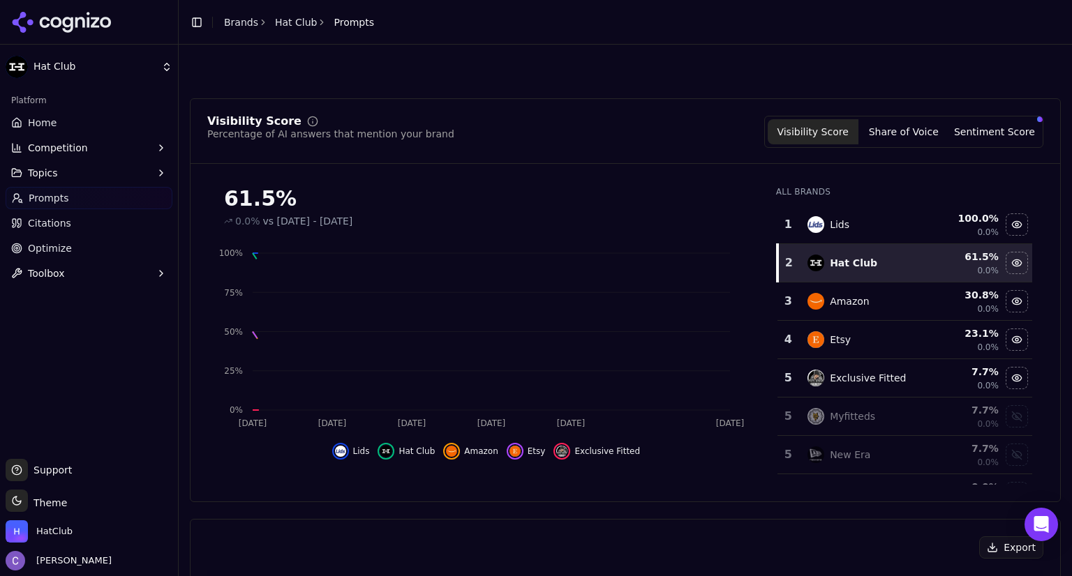
scroll to position [478, 0]
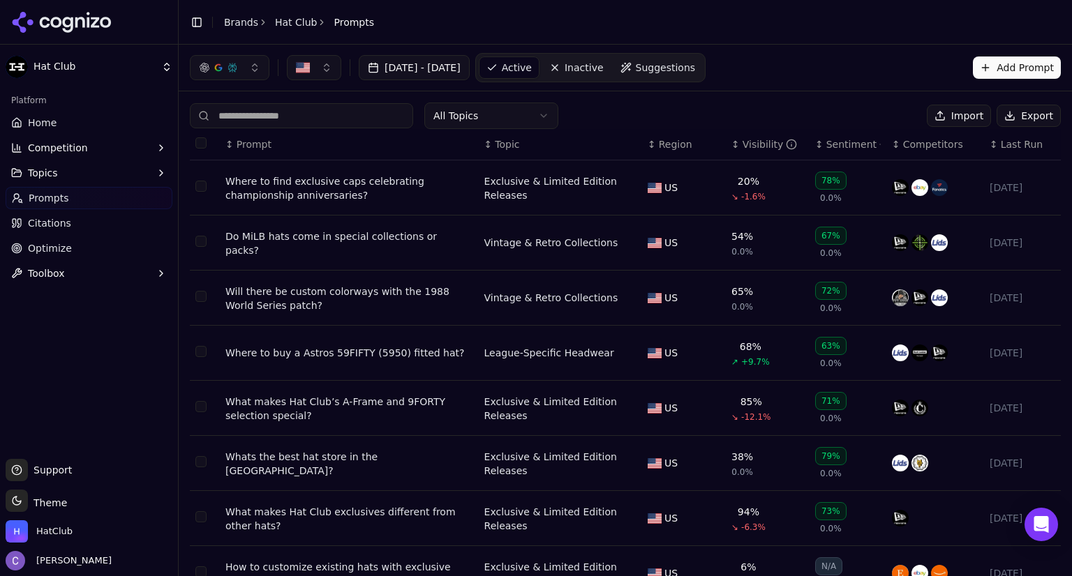
click at [304, 121] on input at bounding box center [301, 115] width 223 height 25
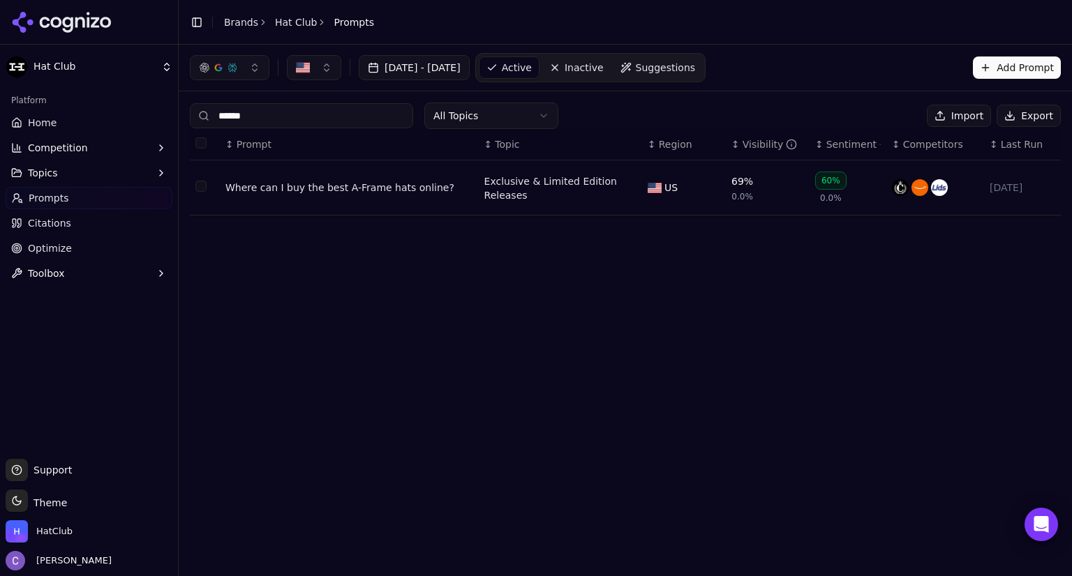
type input "******"
click at [303, 185] on div "Where can I buy the best A-Frame hats online?" at bounding box center [349, 188] width 248 height 14
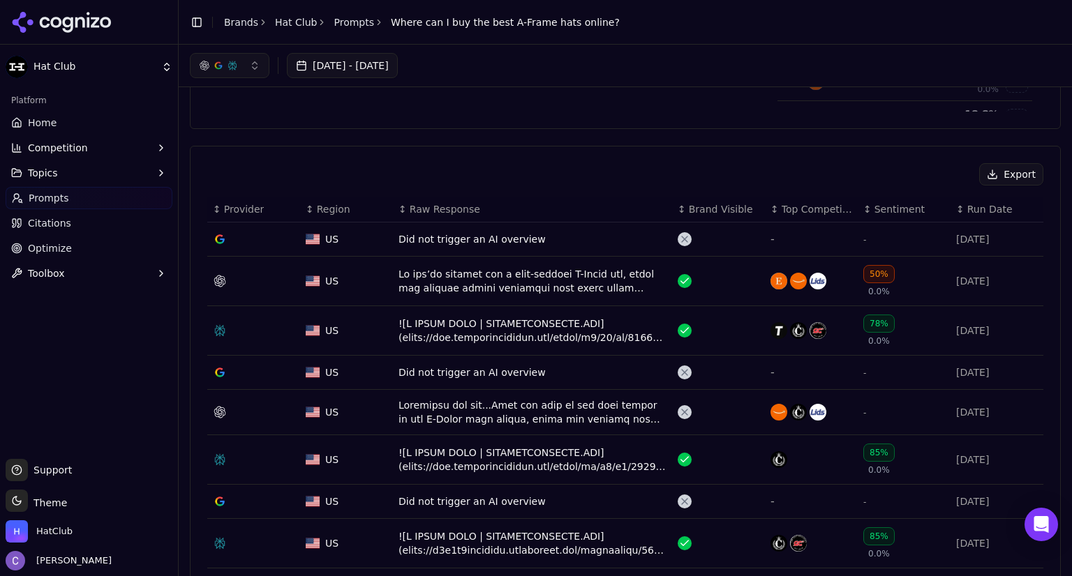
scroll to position [369, 0]
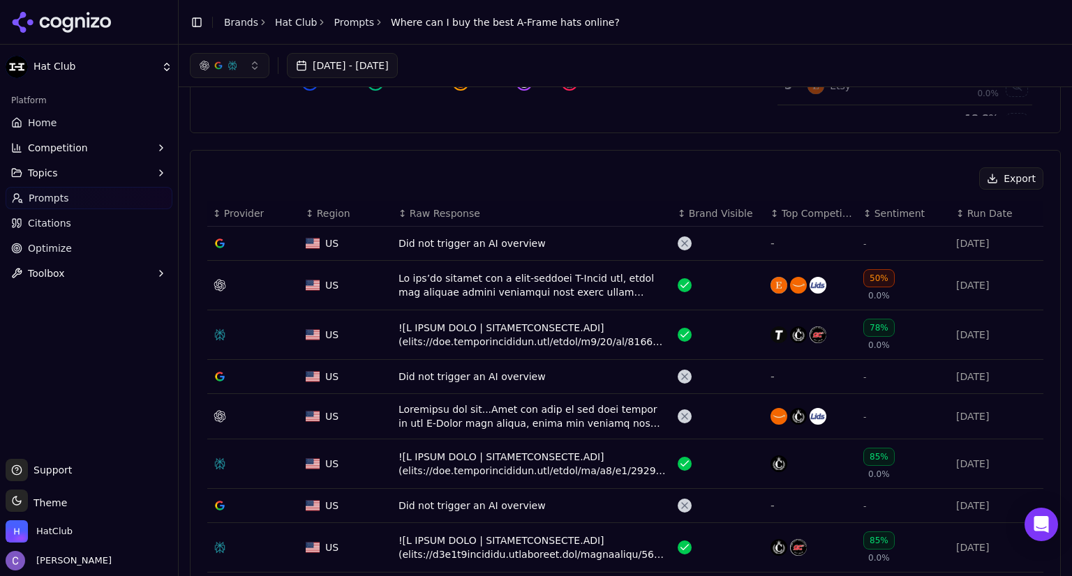
click at [492, 327] on div "Data table" at bounding box center [532, 335] width 268 height 28
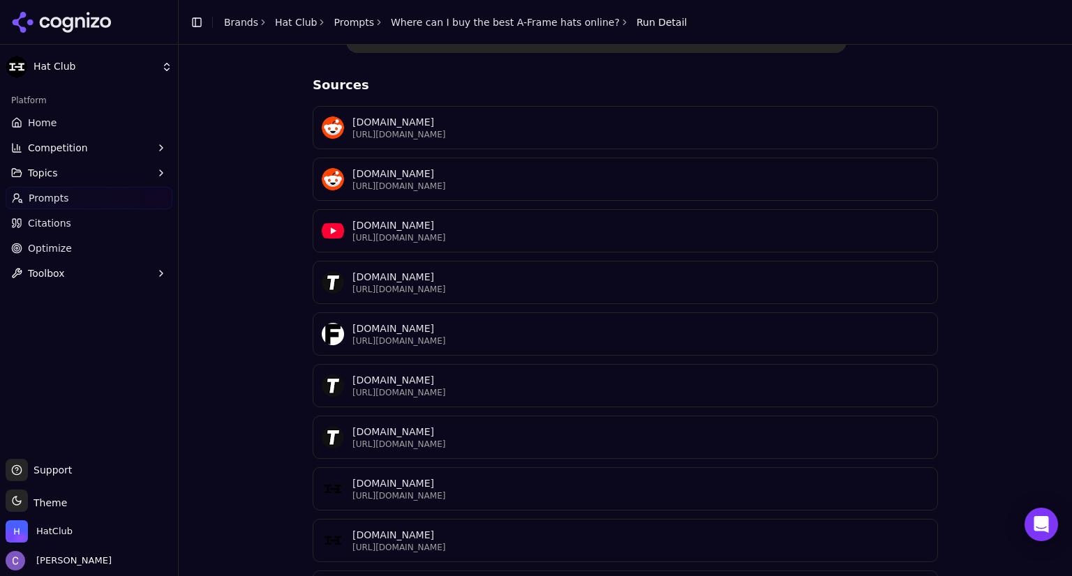
scroll to position [1156, 0]
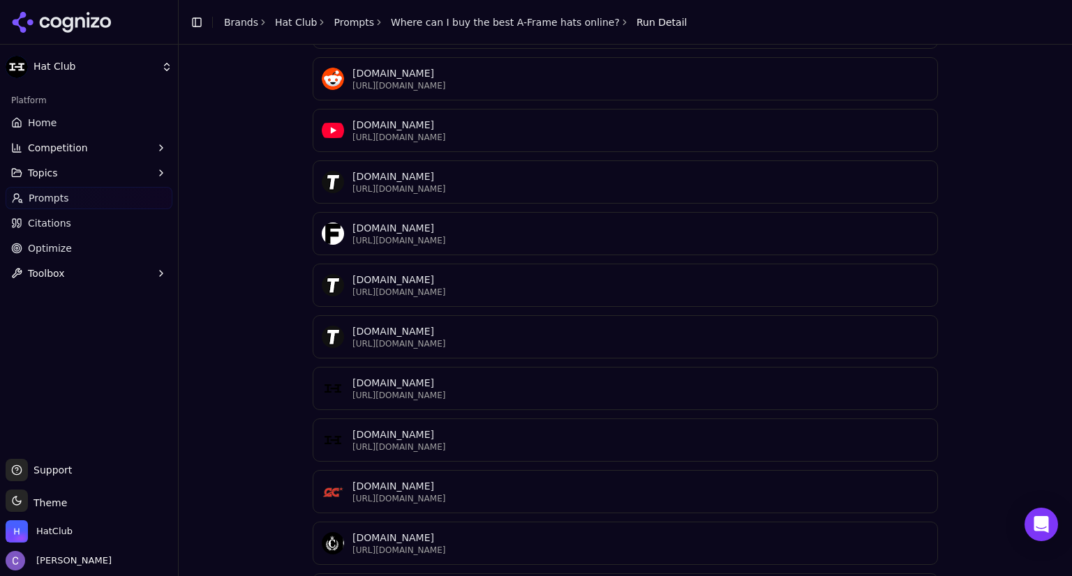
click at [509, 428] on p "[DOMAIN_NAME]" at bounding box center [640, 435] width 576 height 14
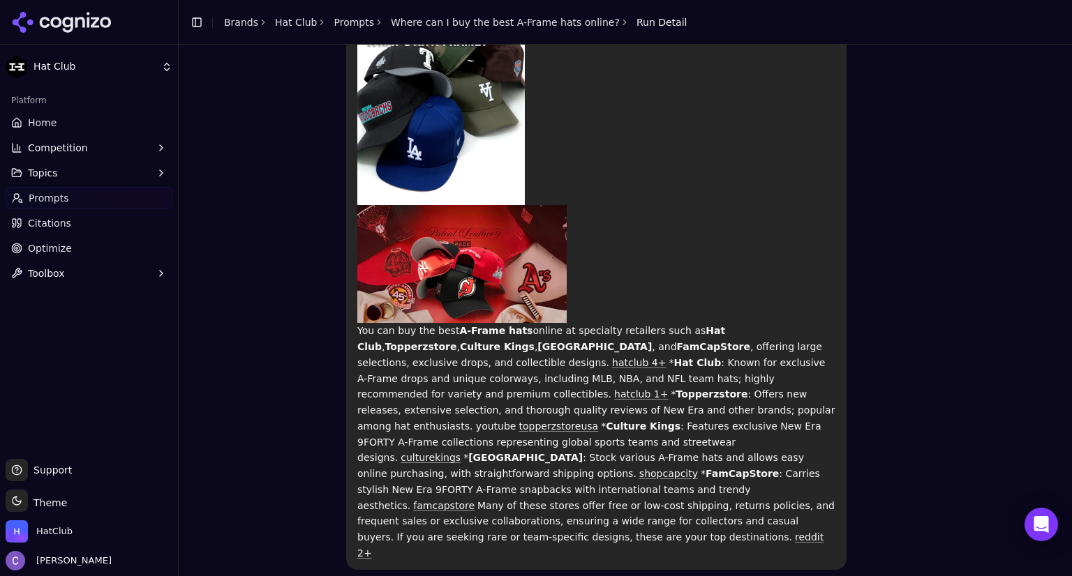
scroll to position [571, 0]
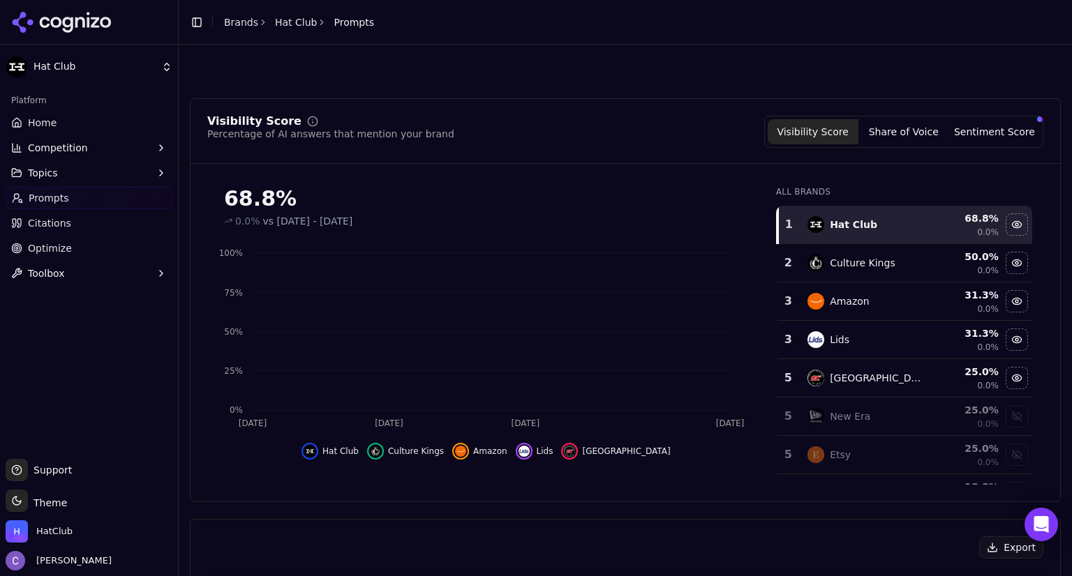
scroll to position [412, 0]
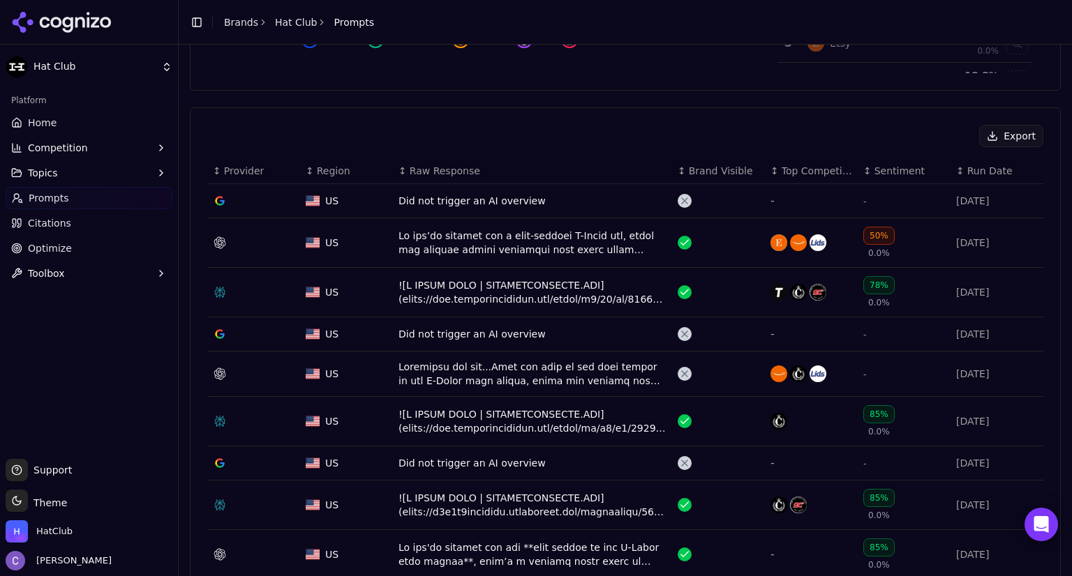
click at [70, 199] on link "Prompts" at bounding box center [89, 198] width 167 height 22
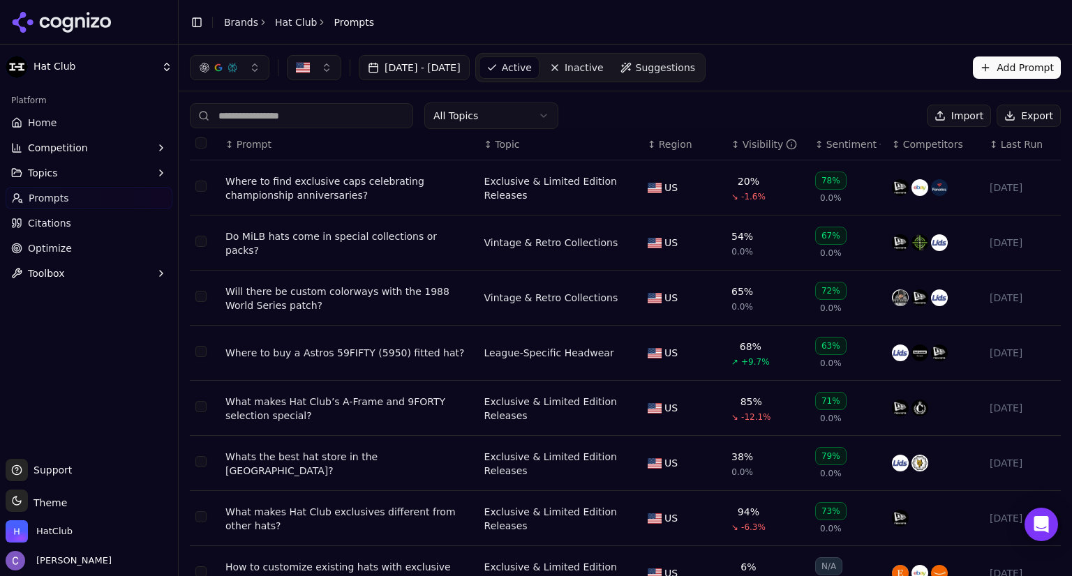
click at [294, 123] on input at bounding box center [301, 115] width 223 height 25
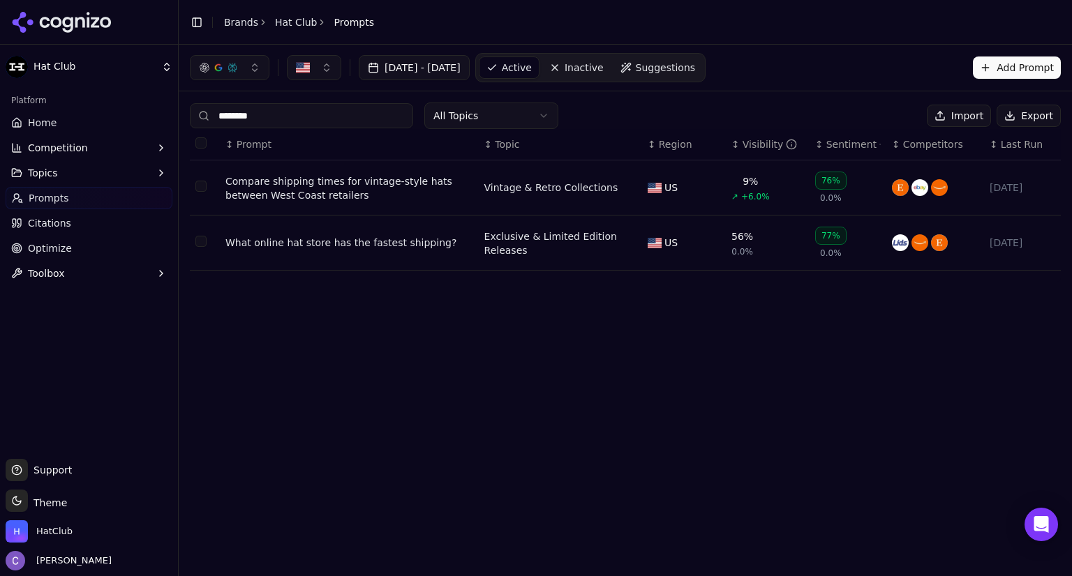
type input "********"
click at [371, 241] on div "What online hat store has the fastest shipping?" at bounding box center [349, 243] width 248 height 14
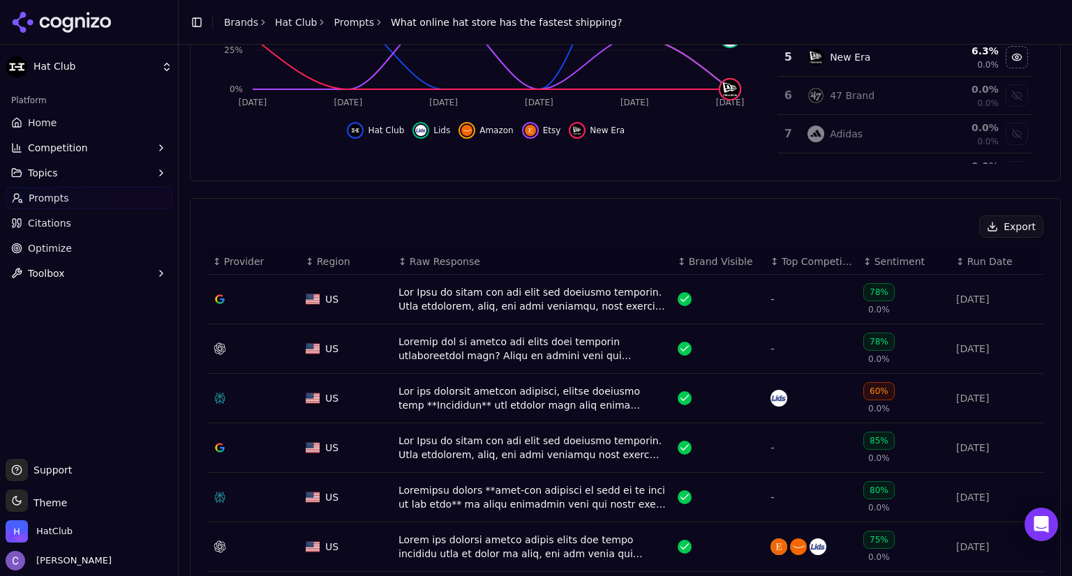
scroll to position [321, 0]
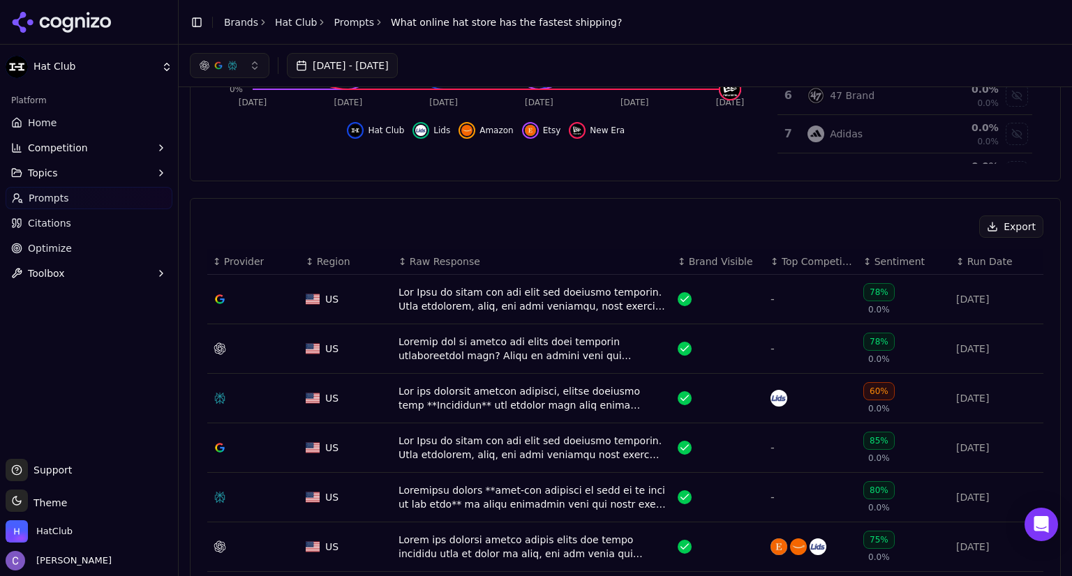
click at [530, 350] on div "Data table" at bounding box center [532, 349] width 268 height 28
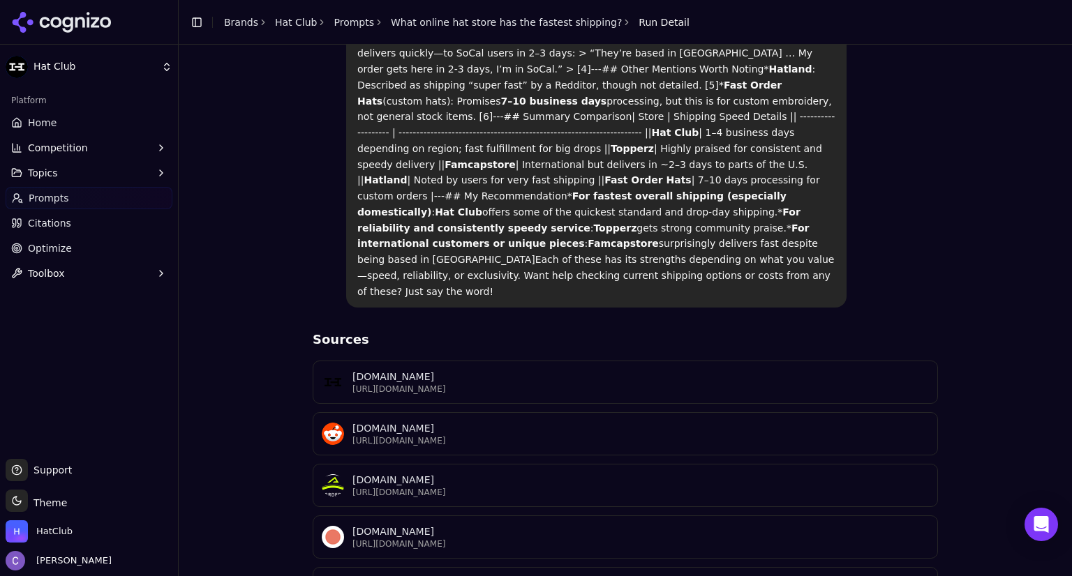
scroll to position [296, 0]
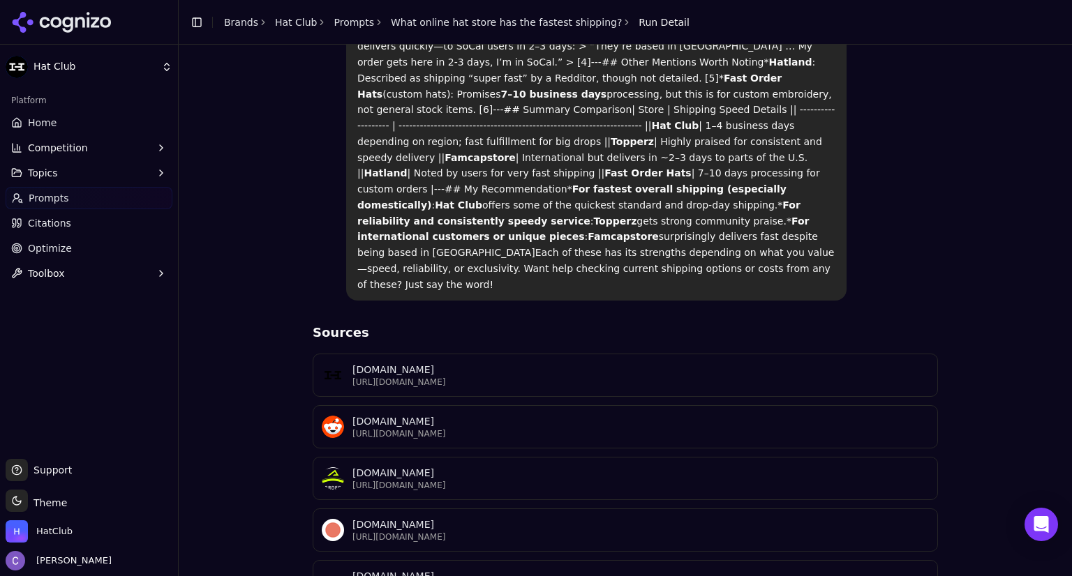
click at [563, 377] on p "[URL][DOMAIN_NAME]" at bounding box center [640, 382] width 576 height 11
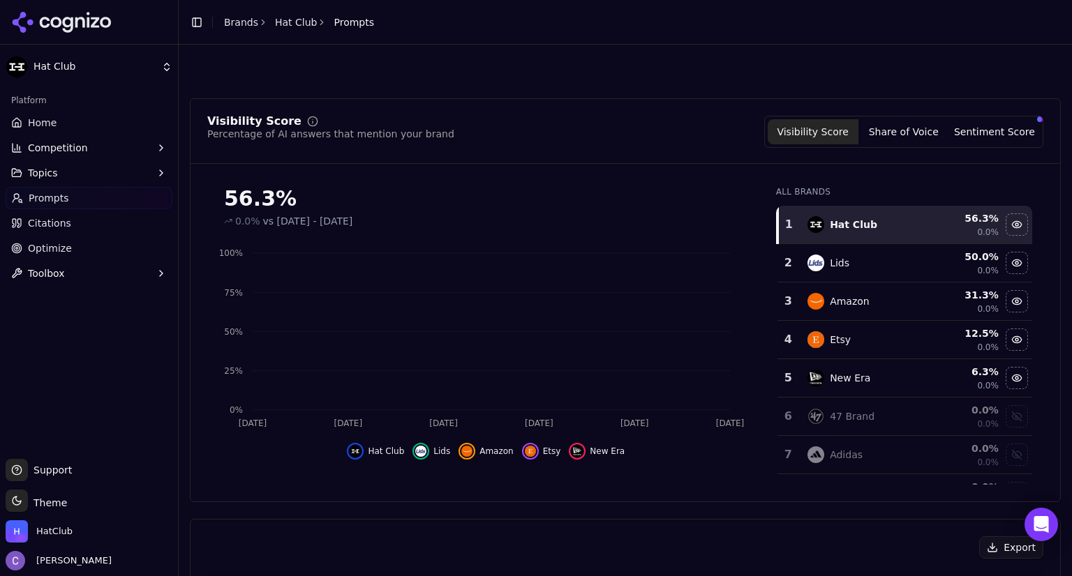
scroll to position [363, 0]
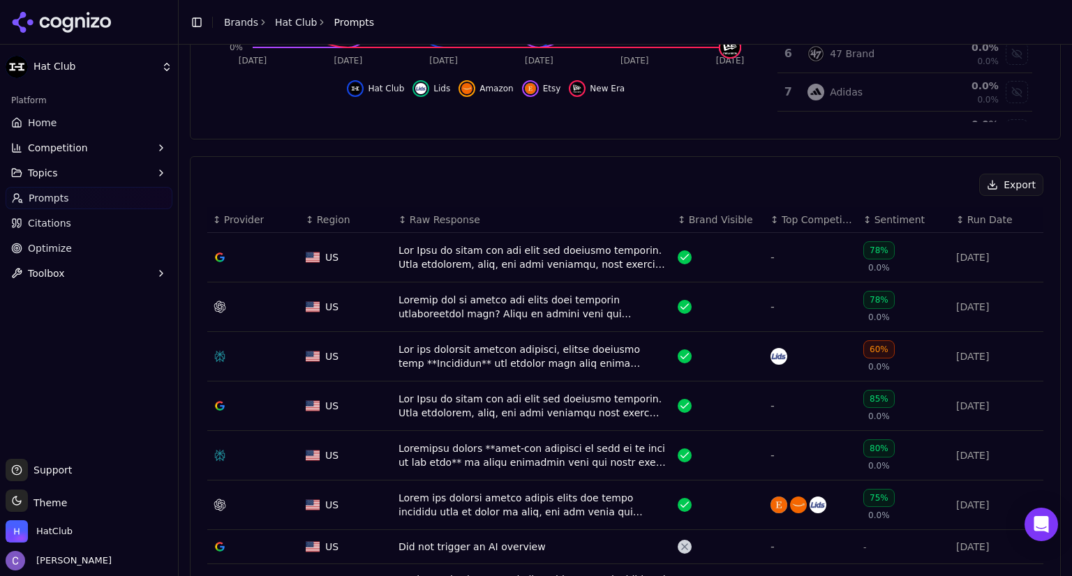
click at [61, 196] on span "Prompts" at bounding box center [49, 198] width 40 height 14
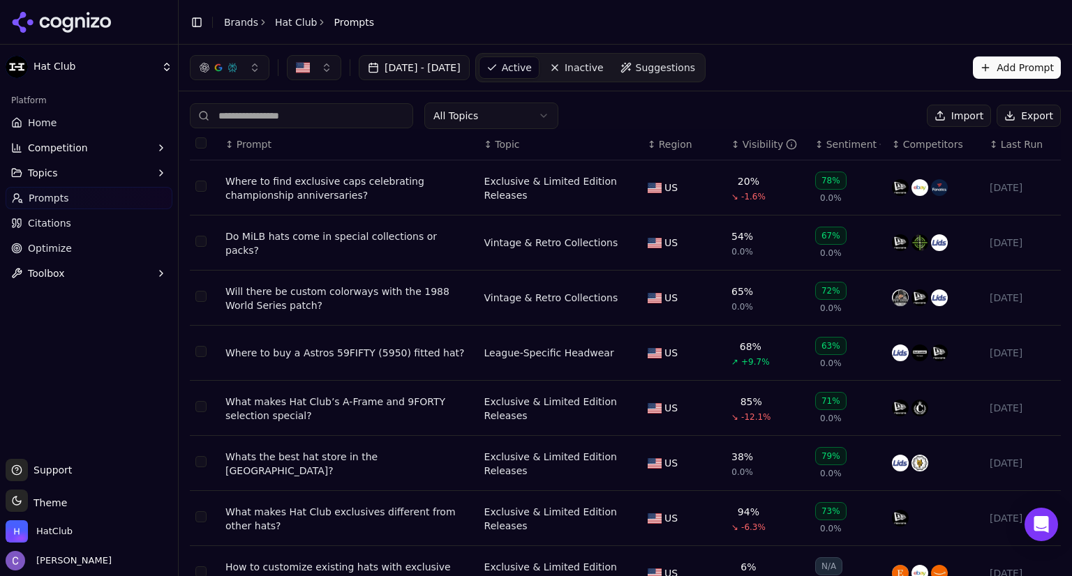
click at [320, 115] on input at bounding box center [301, 115] width 223 height 25
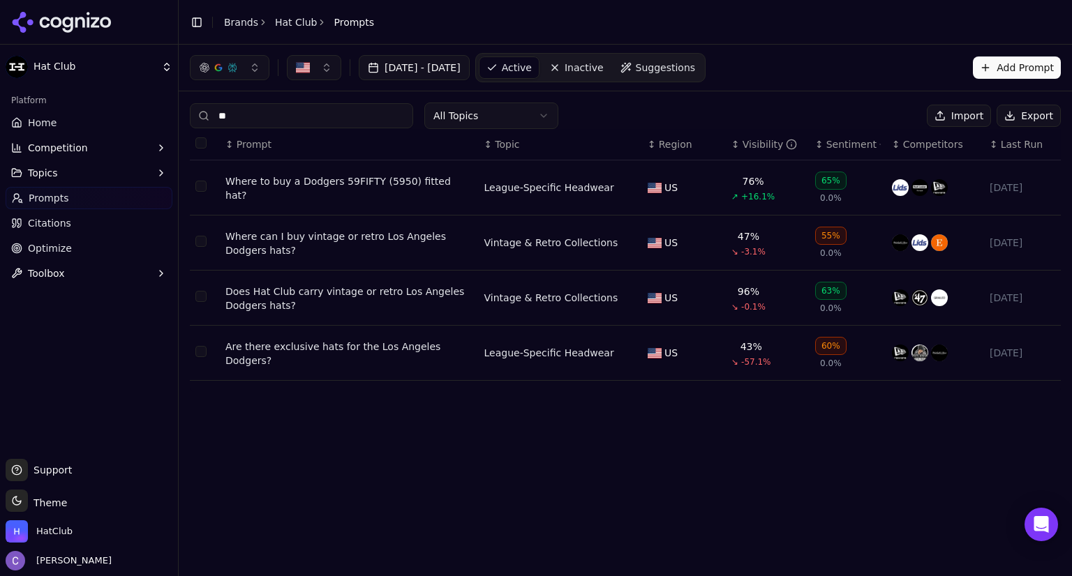
type input "*"
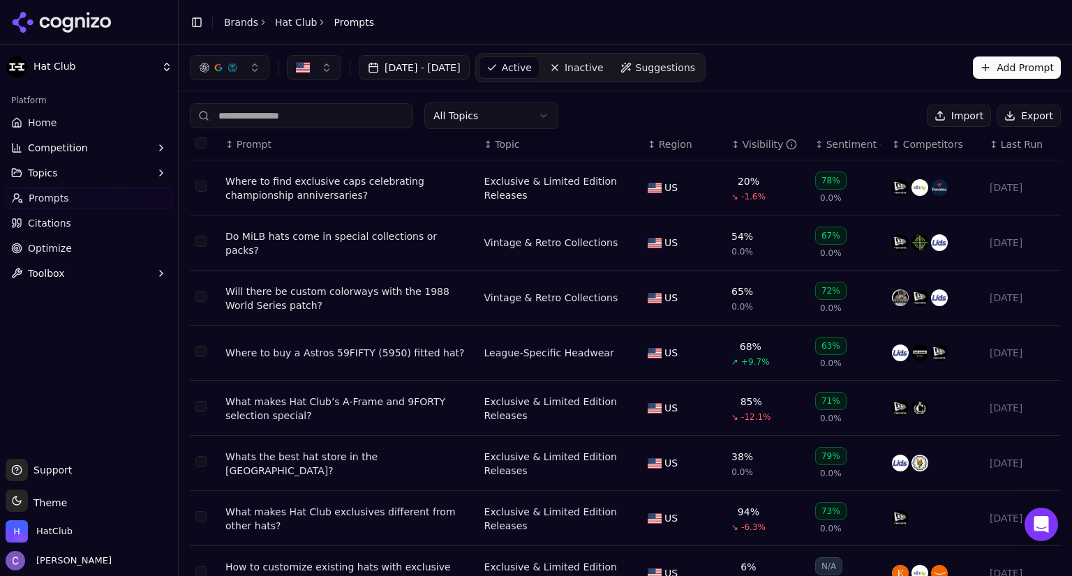
click at [85, 221] on link "Citations" at bounding box center [89, 223] width 167 height 22
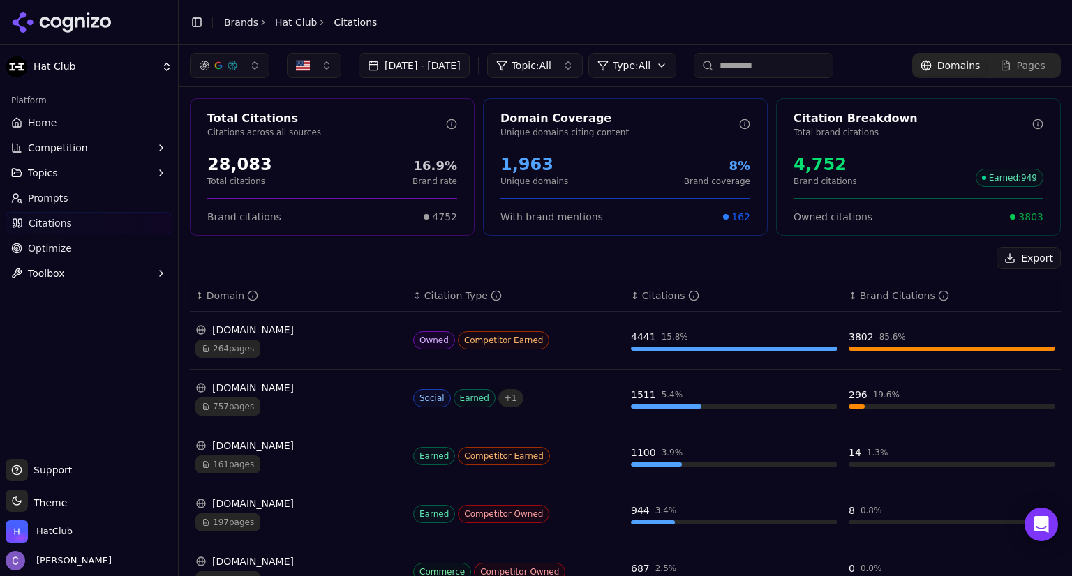
click at [285, 336] on div "[DOMAIN_NAME]" at bounding box center [298, 330] width 207 height 14
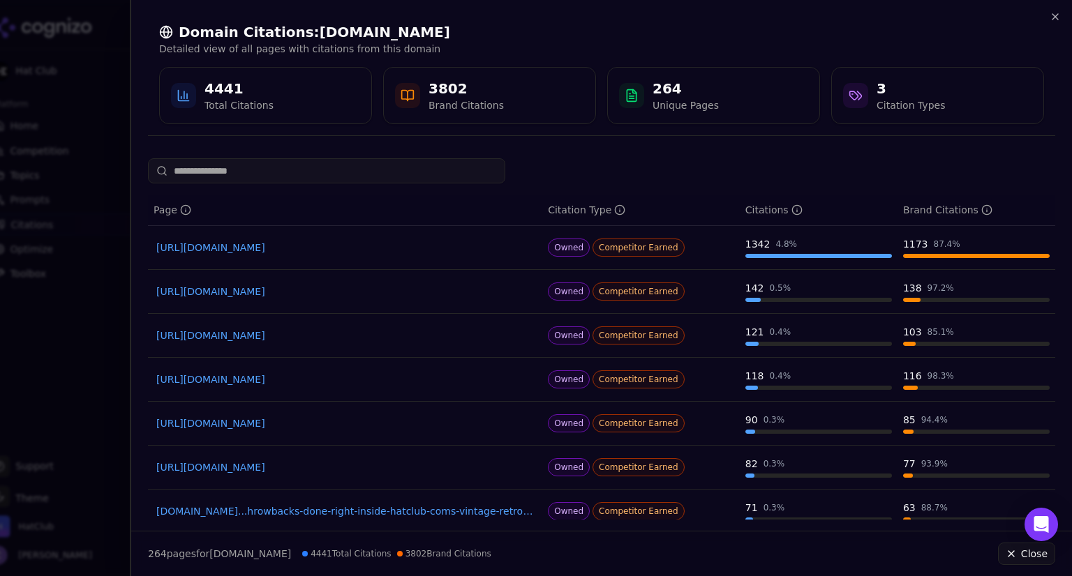
click at [298, 182] on input at bounding box center [326, 170] width 357 height 25
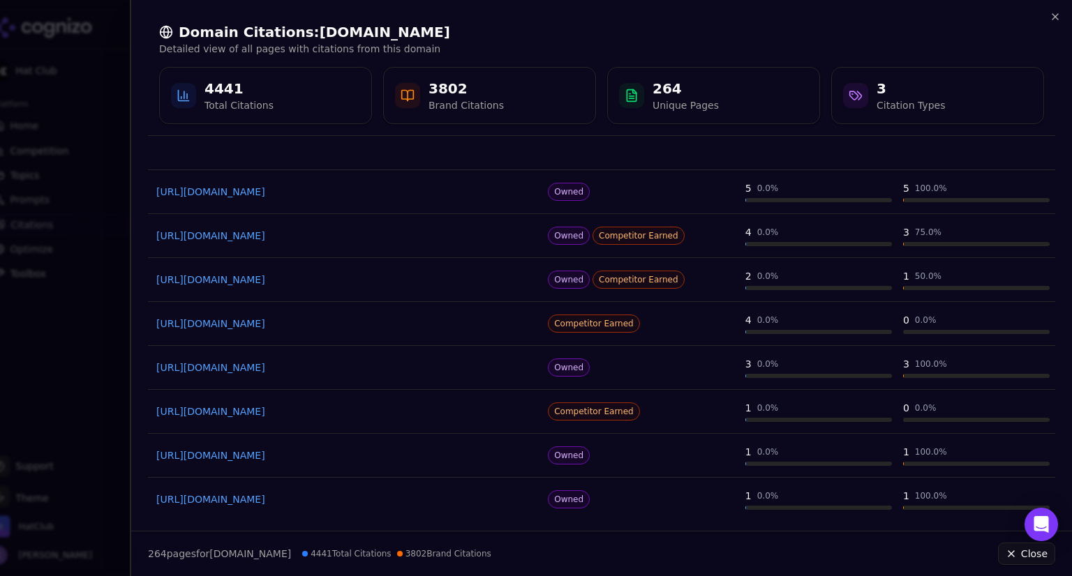
scroll to position [155, 0]
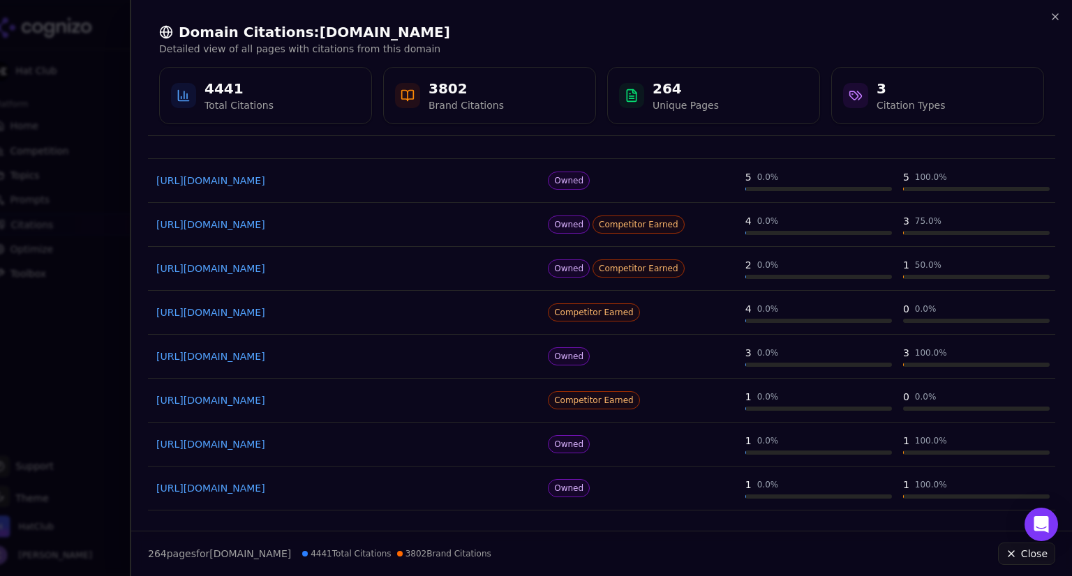
click at [307, 354] on link "[URL][DOMAIN_NAME]" at bounding box center [345, 357] width 378 height 14
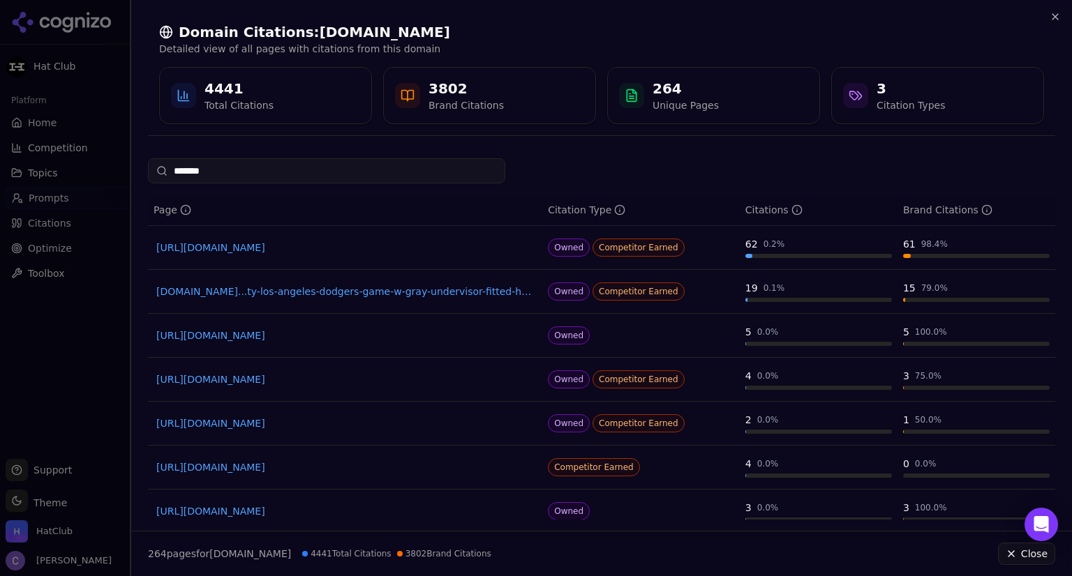
click at [218, 172] on input "*******" at bounding box center [326, 170] width 357 height 25
type input "*"
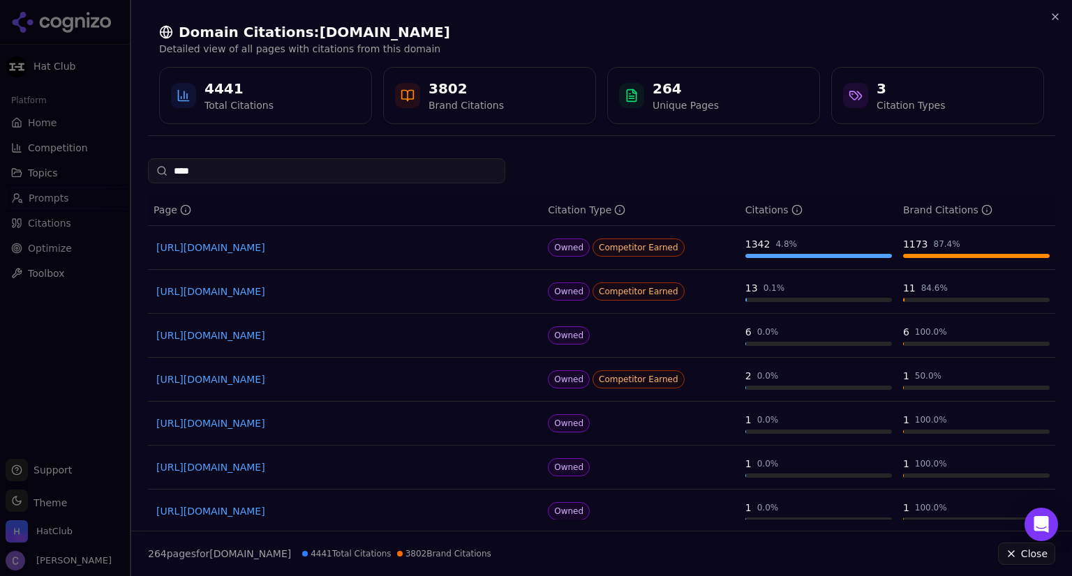
scroll to position [188, 0]
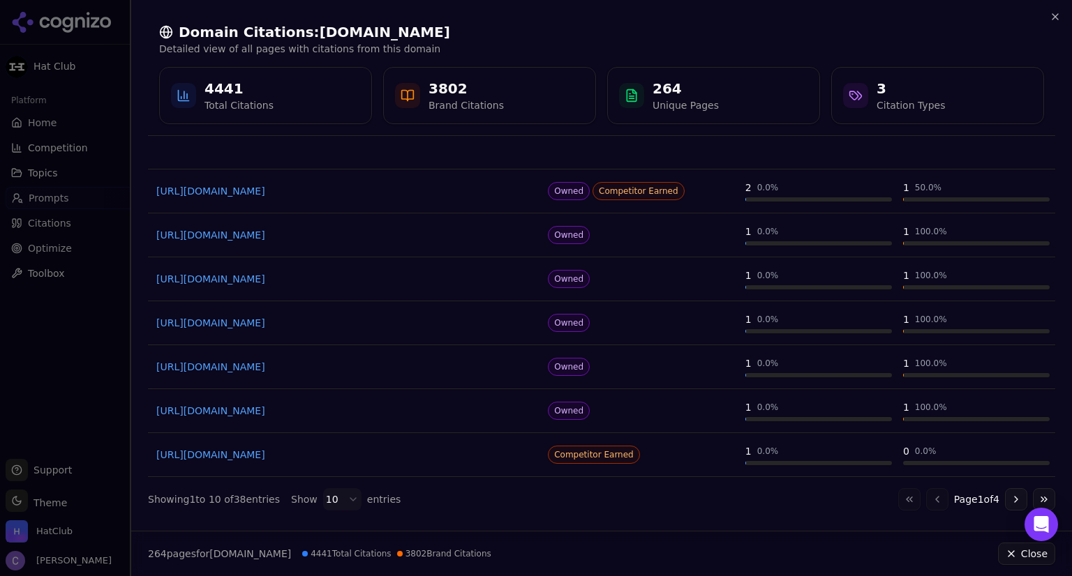
type input "****"
click at [297, 456] on link "[URL][DOMAIN_NAME]" at bounding box center [345, 455] width 378 height 14
click at [1007, 499] on button "Go to next page" at bounding box center [1016, 499] width 22 height 22
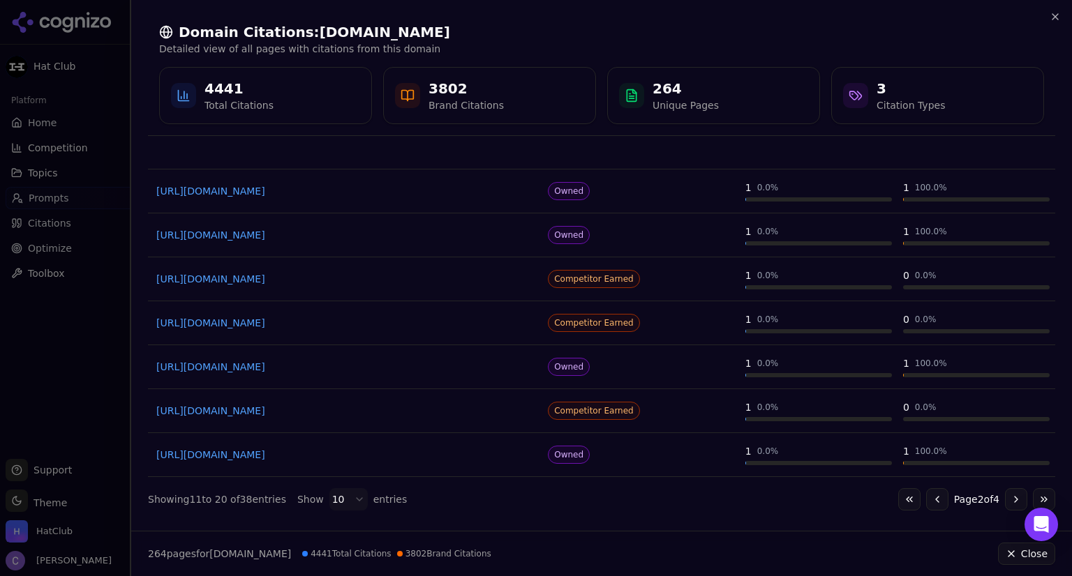
scroll to position [0, 0]
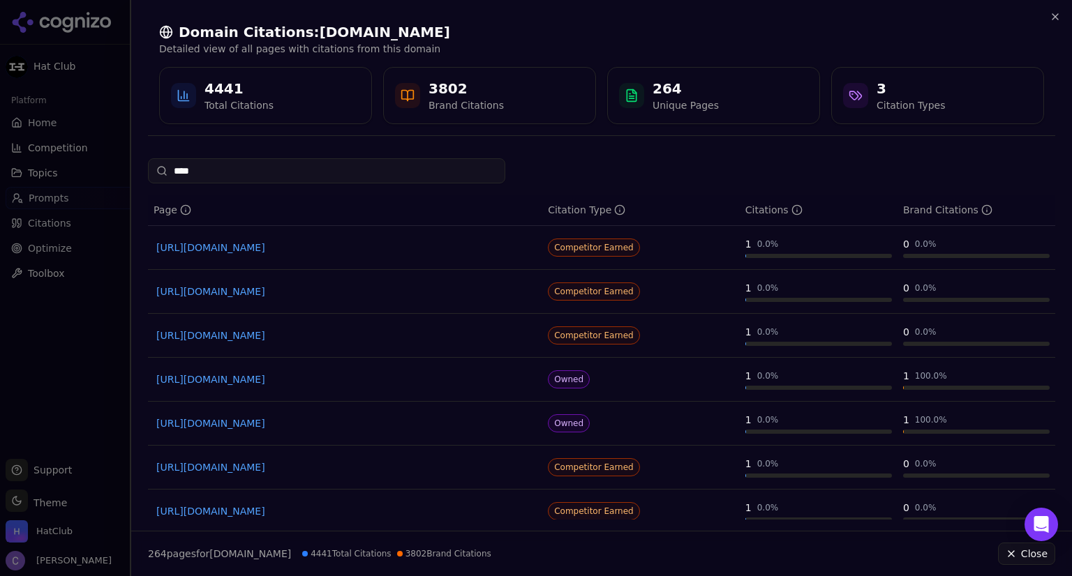
click at [291, 290] on link "[URL][DOMAIN_NAME]" at bounding box center [345, 292] width 378 height 14
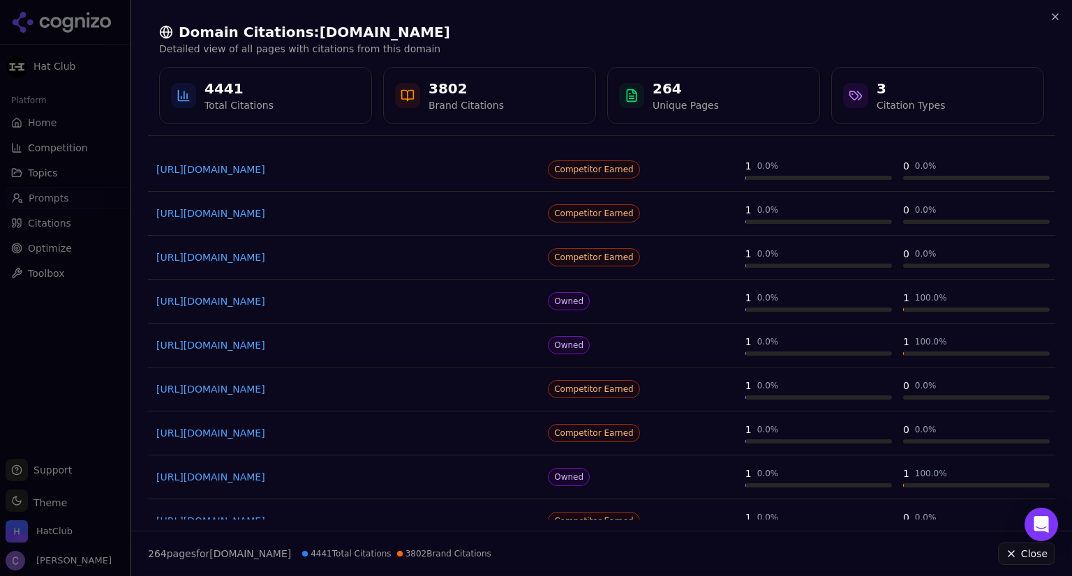
scroll to position [95, 0]
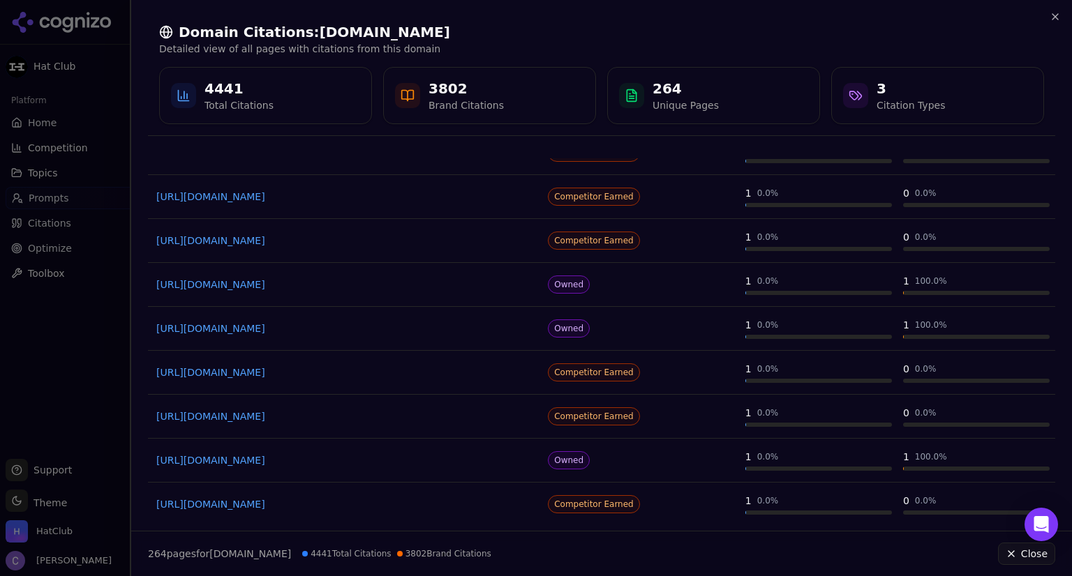
click at [379, 419] on link "[URL][DOMAIN_NAME]" at bounding box center [345, 417] width 378 height 14
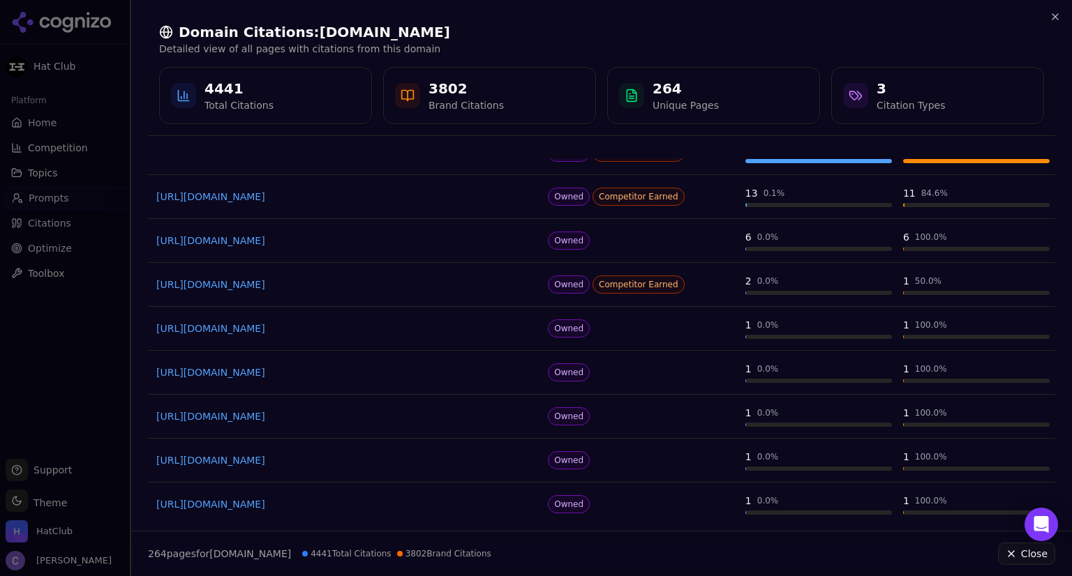
click at [47, 123] on div at bounding box center [536, 288] width 1072 height 576
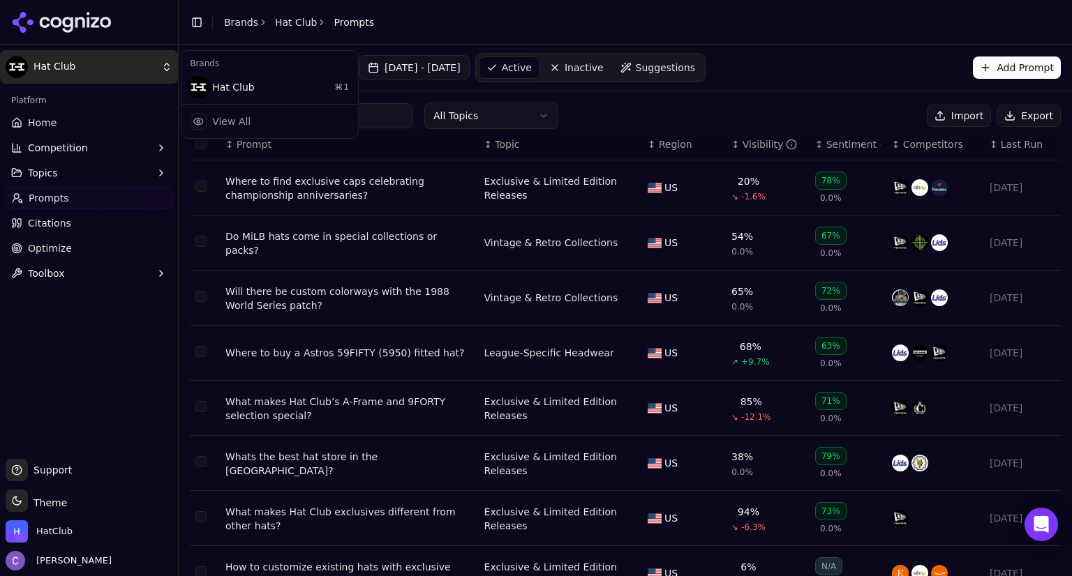
click at [59, 68] on html "Hat Club Platform Home Competition Topics Prompts Citations Optimize Toolbox Su…" at bounding box center [536, 288] width 1072 height 576
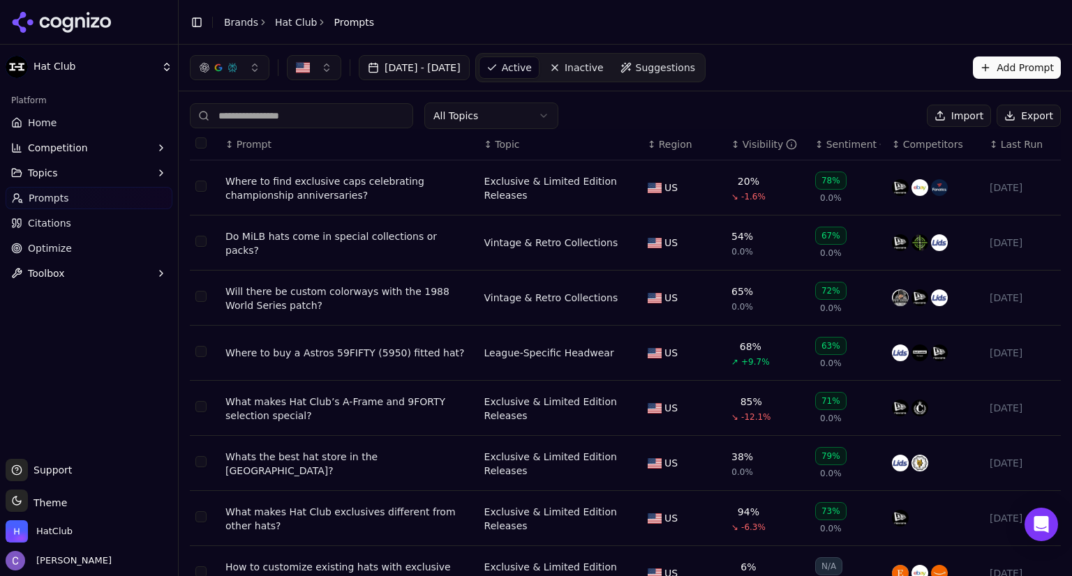
click at [45, 127] on span "Home" at bounding box center [42, 123] width 29 height 14
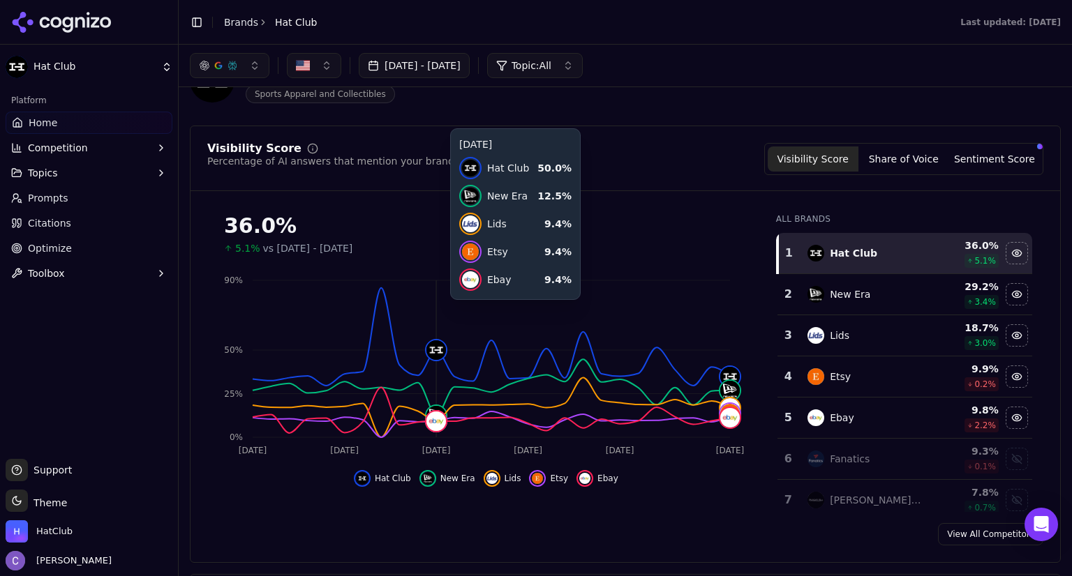
scroll to position [53, 0]
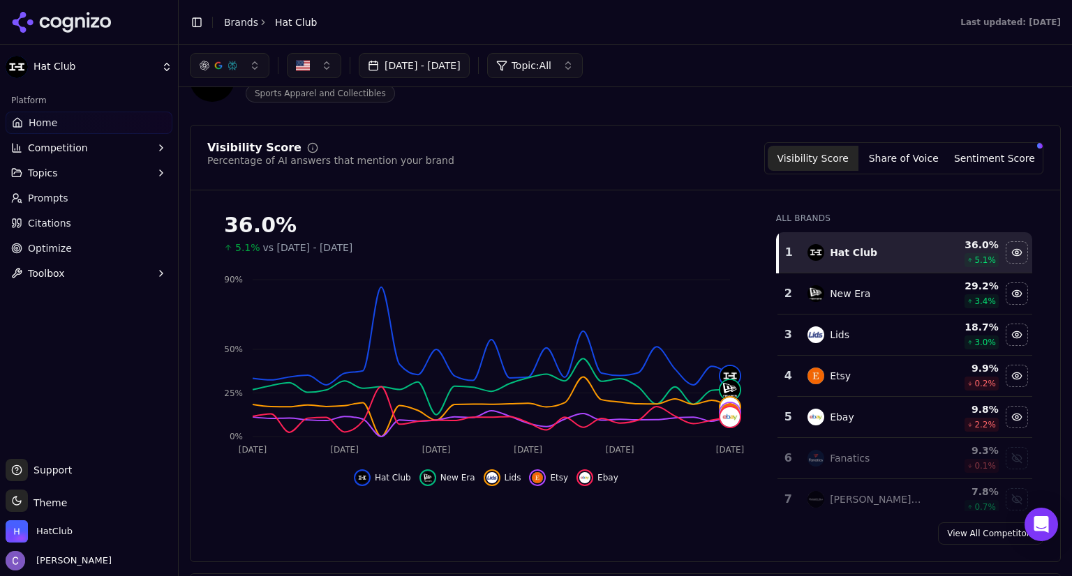
click at [1018, 160] on button "Sentiment Score" at bounding box center [994, 158] width 91 height 25
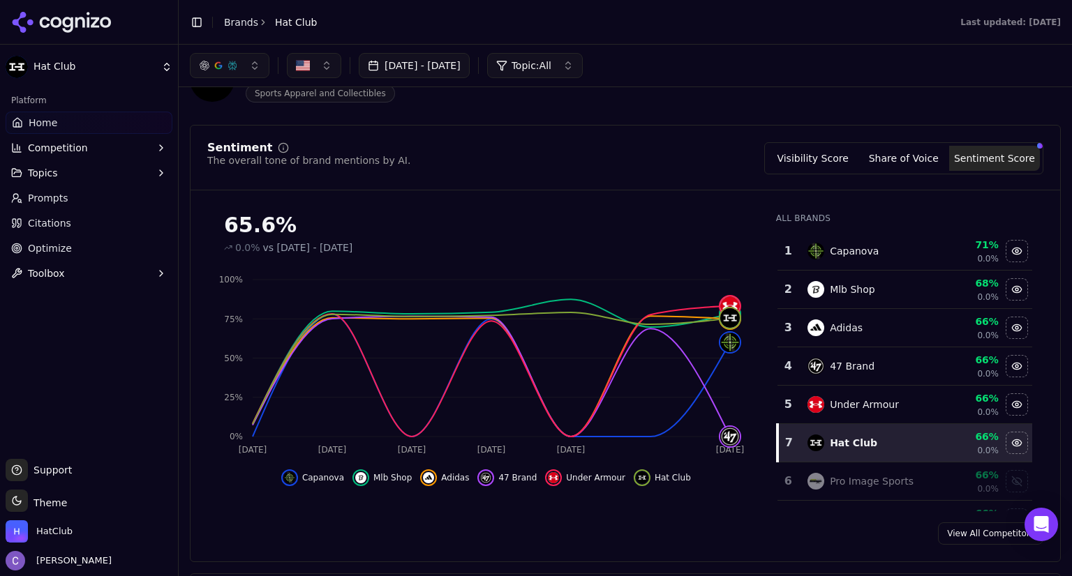
click at [78, 196] on link "Prompts" at bounding box center [89, 198] width 167 height 22
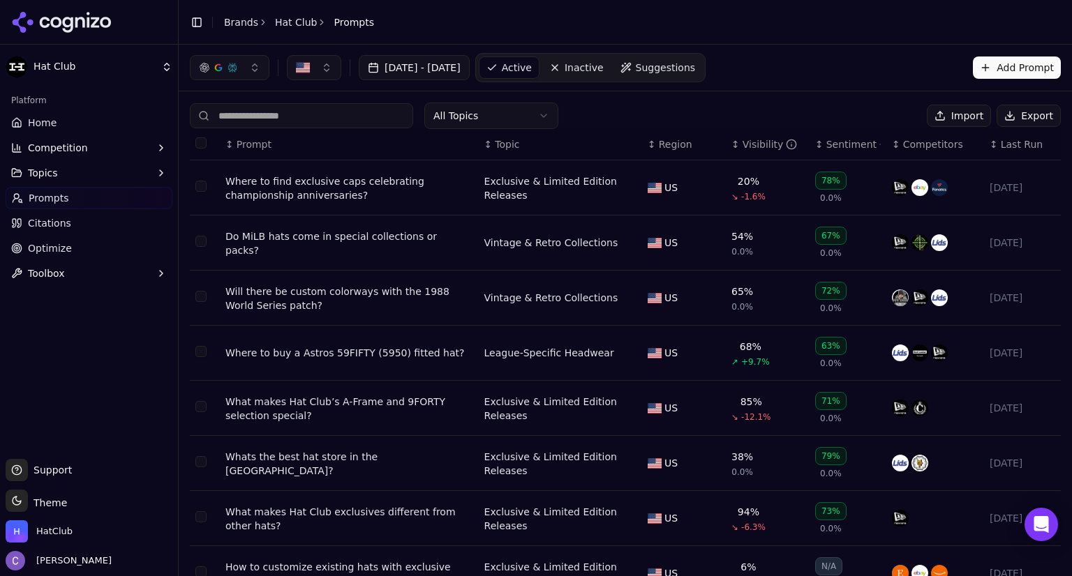
click at [731, 147] on div "↕ Visibility" at bounding box center [767, 144] width 73 height 14
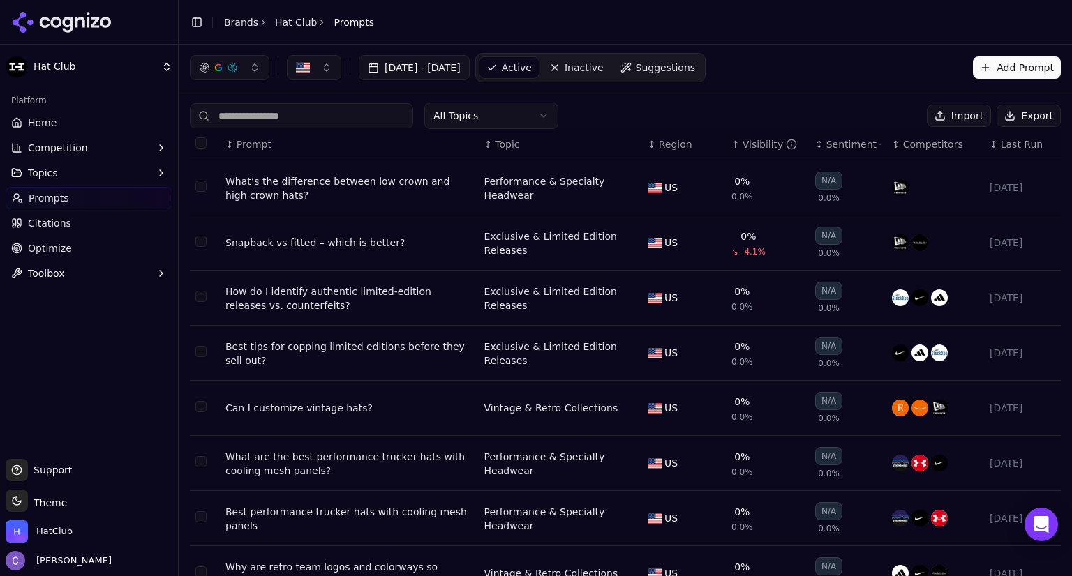
click at [731, 147] on div "↑ Visibility" at bounding box center [767, 144] width 73 height 14
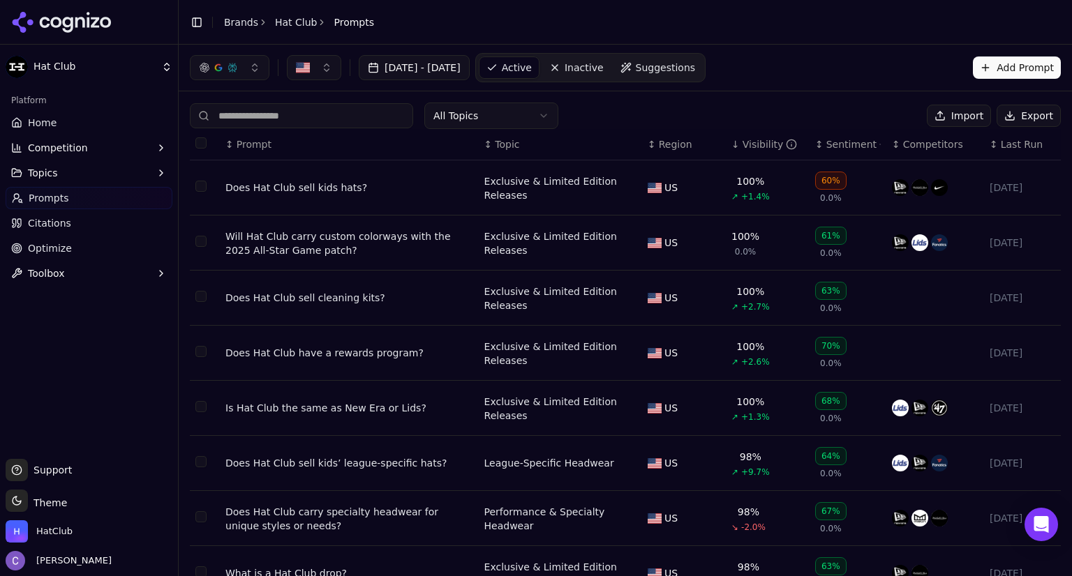
click at [731, 147] on div "↓ Visibility" at bounding box center [767, 144] width 73 height 14
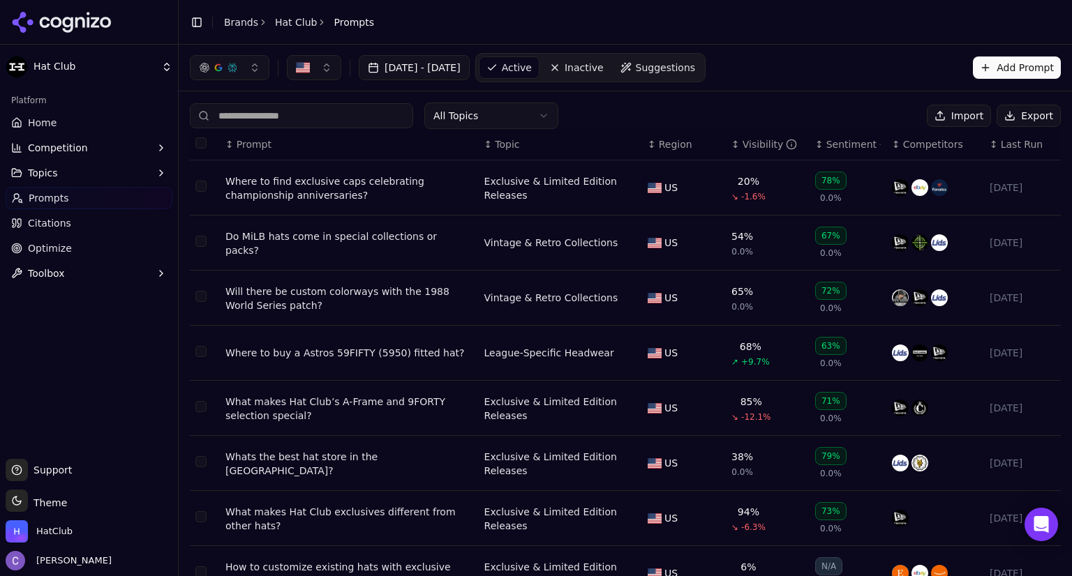
click at [334, 104] on input at bounding box center [301, 115] width 223 height 25
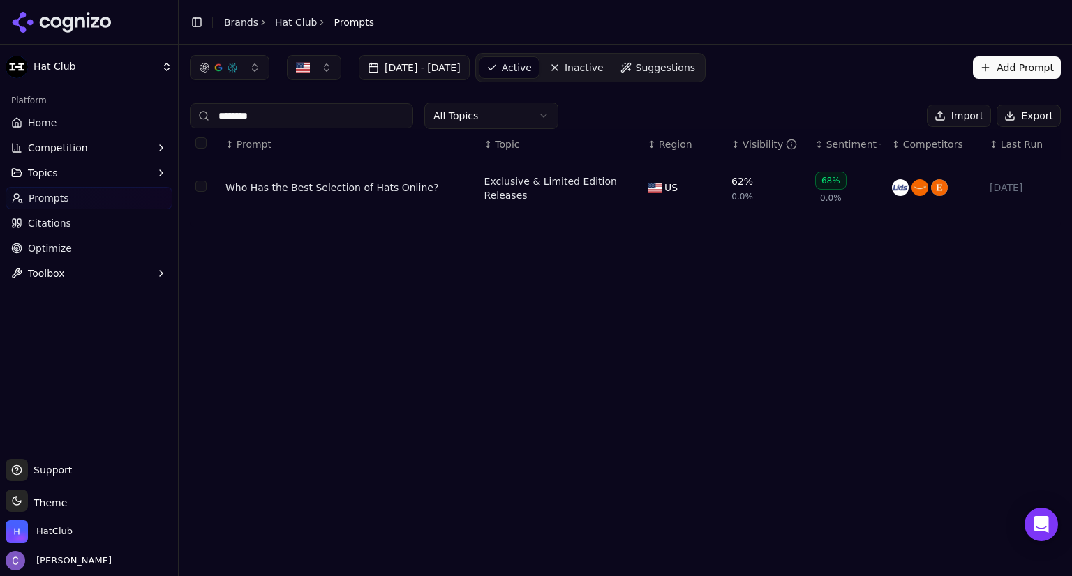
type input "********"
click at [297, 188] on div "Who Has the Best Selection of Hats Online?" at bounding box center [349, 188] width 248 height 14
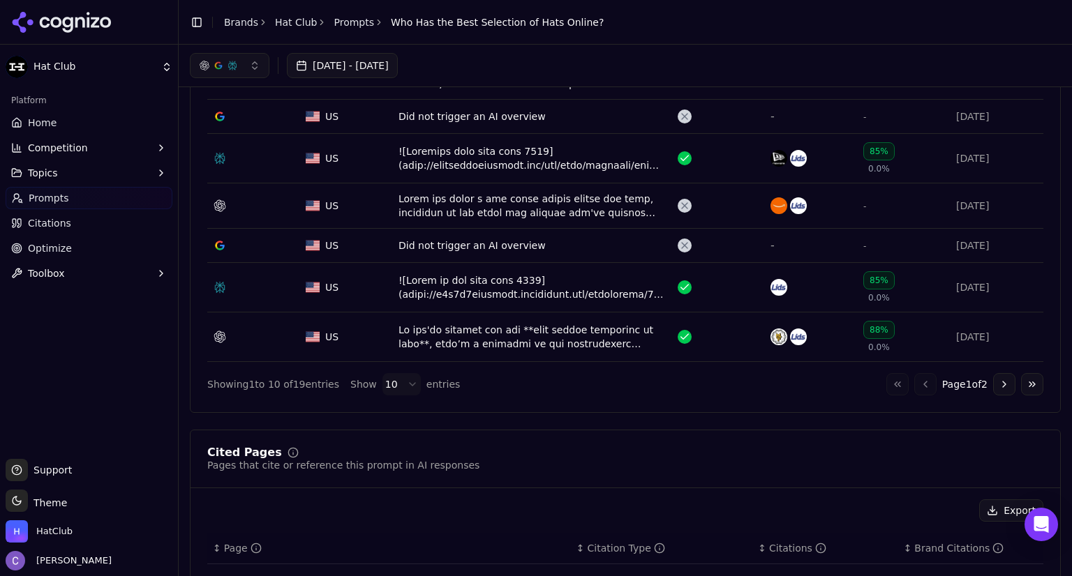
scroll to position [669, 0]
click at [516, 297] on div "Data table" at bounding box center [532, 289] width 268 height 28
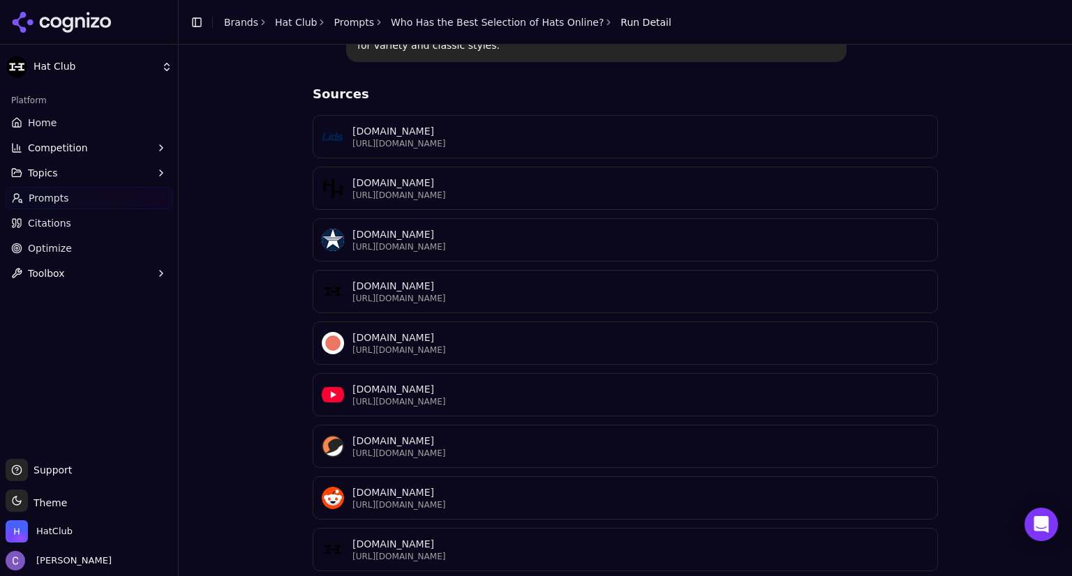
scroll to position [1261, 0]
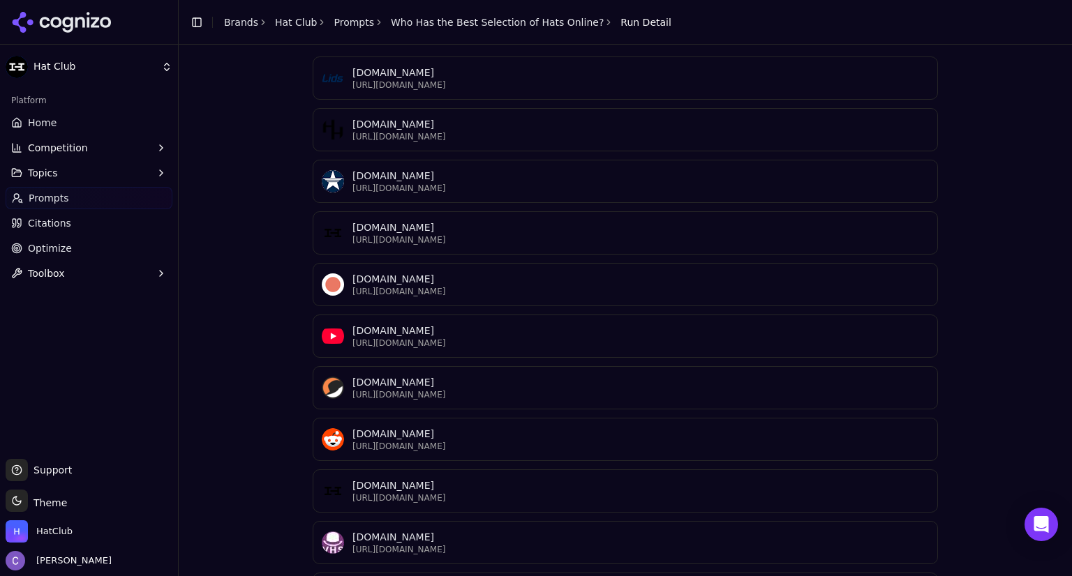
click at [507, 493] on p "[URL][DOMAIN_NAME]" at bounding box center [640, 498] width 576 height 11
